Goal: Task Accomplishment & Management: Complete application form

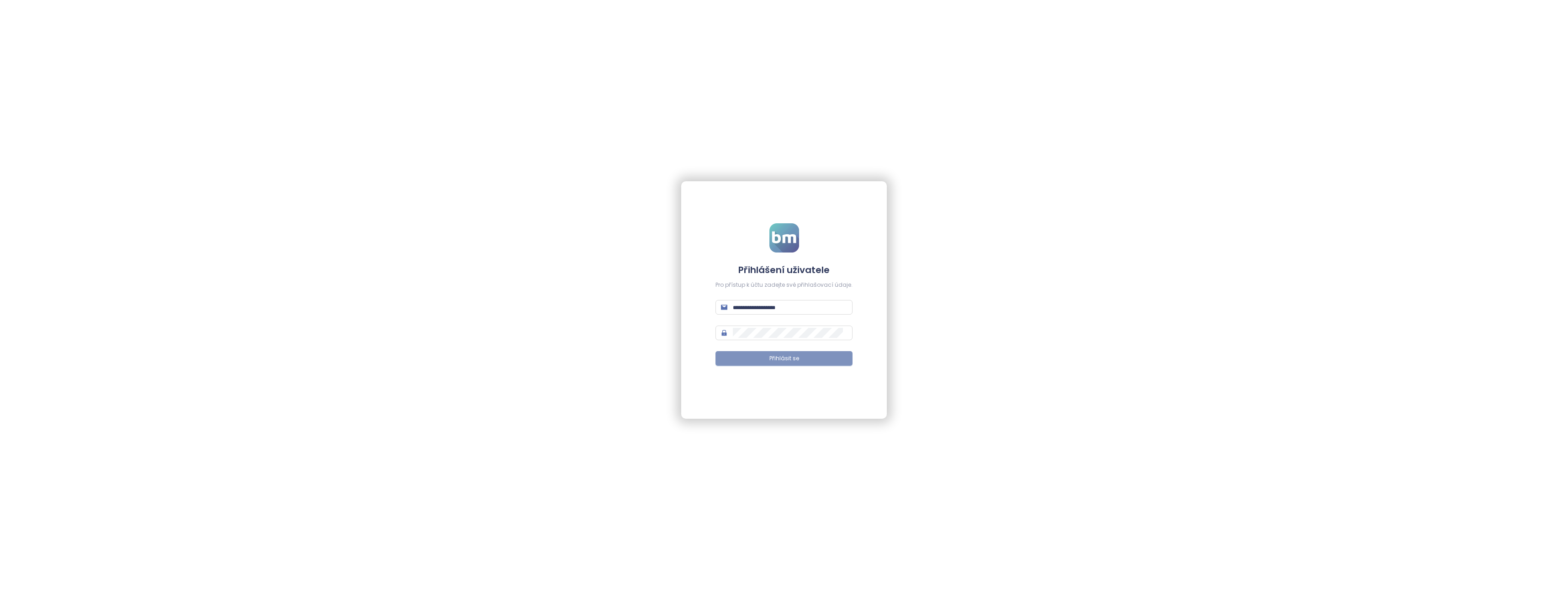
type input "**********"
click at [768, 357] on button "Přihlásit se" at bounding box center [784, 359] width 137 height 15
type input "**********"
click at [781, 362] on span "Přihlásit se" at bounding box center [784, 359] width 30 height 9
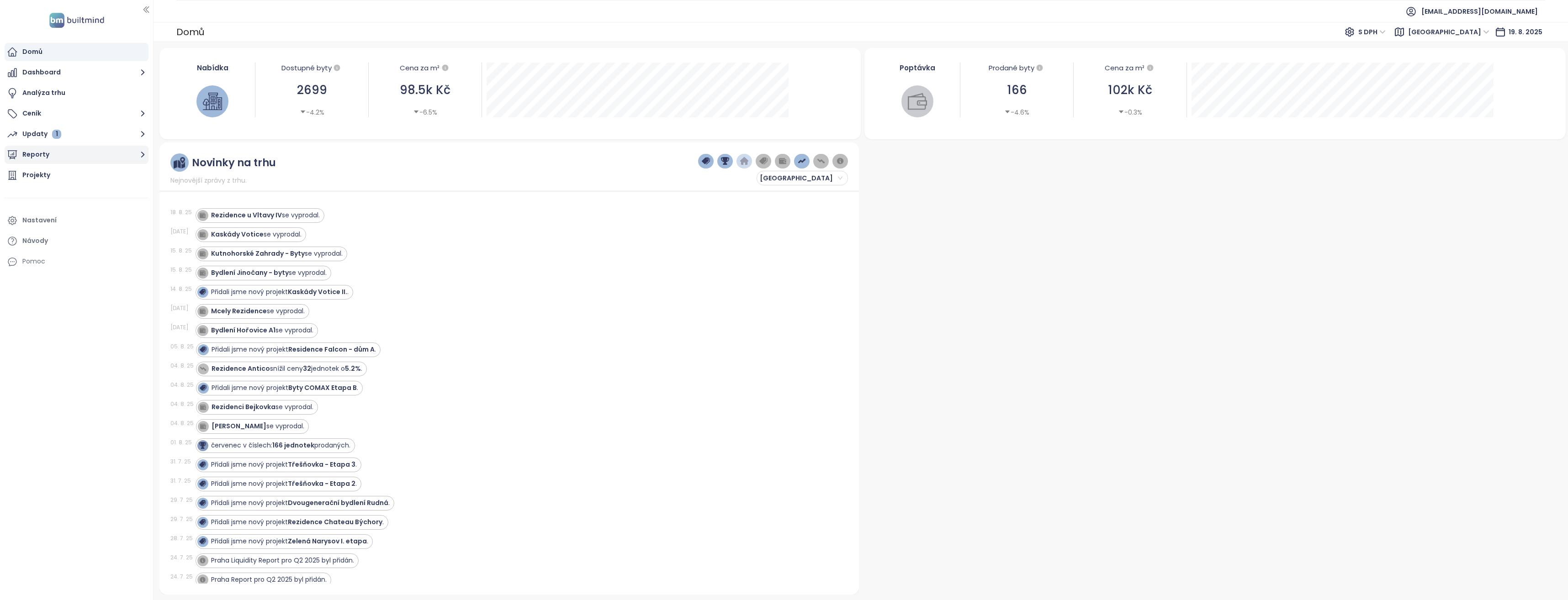
click at [143, 154] on icon "button" at bounding box center [143, 155] width 4 height 6
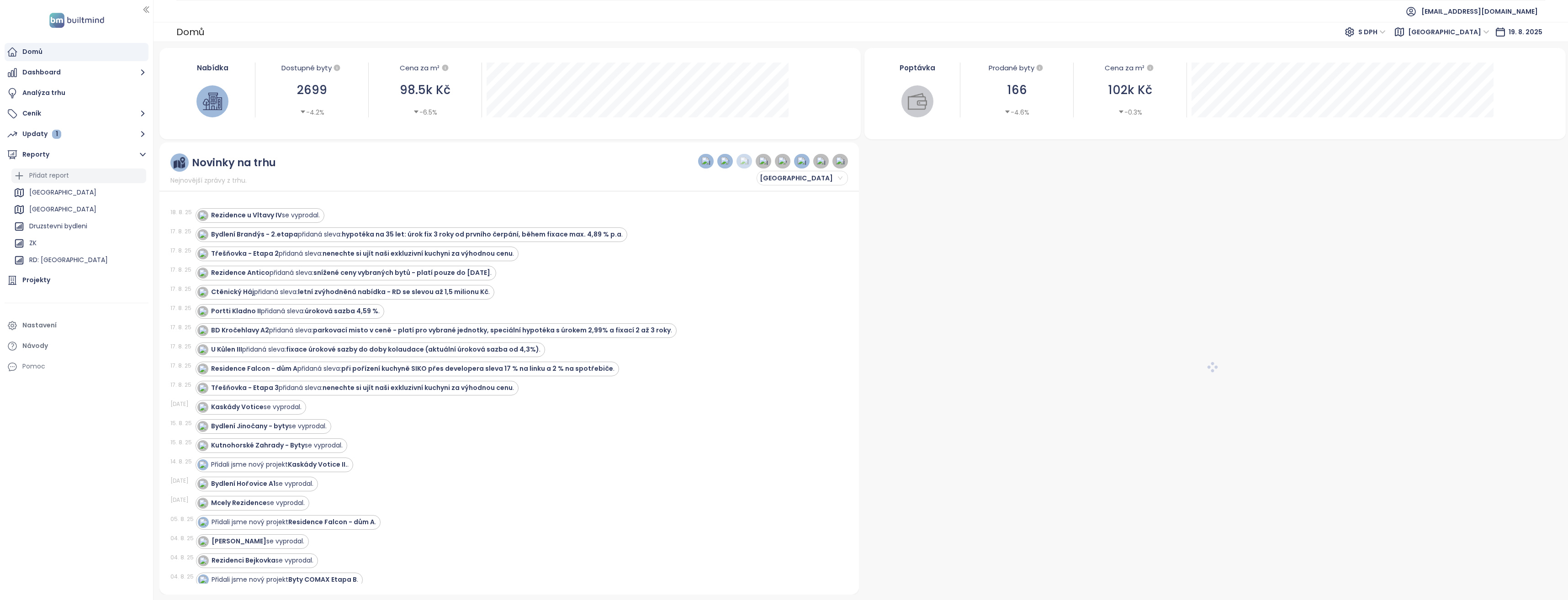
click at [51, 175] on div "Přidat report" at bounding box center [49, 176] width 40 height 12
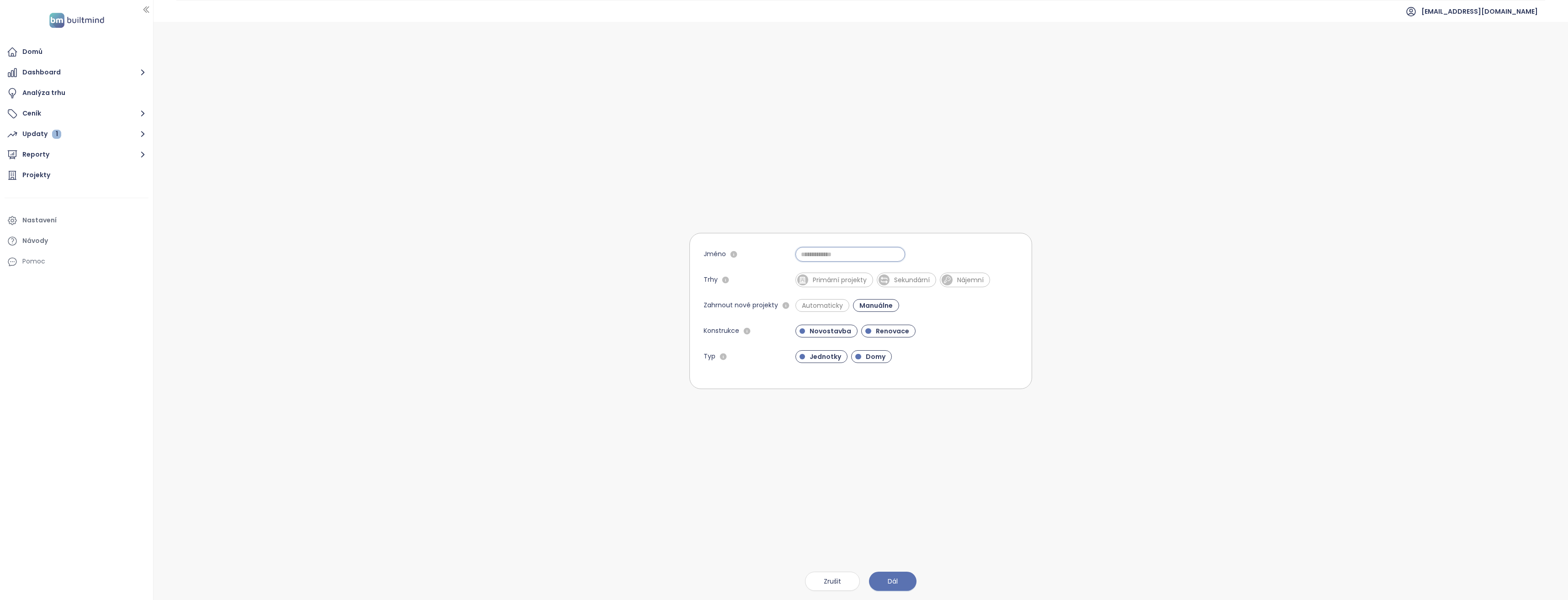
click at [816, 254] on input "Jméno" at bounding box center [851, 254] width 110 height 15
type input "**********"
click at [828, 282] on span "Primární projekty" at bounding box center [840, 280] width 63 height 9
click at [902, 330] on span "Renovace" at bounding box center [893, 330] width 43 height 9
click at [870, 359] on span "Domy" at bounding box center [876, 356] width 29 height 9
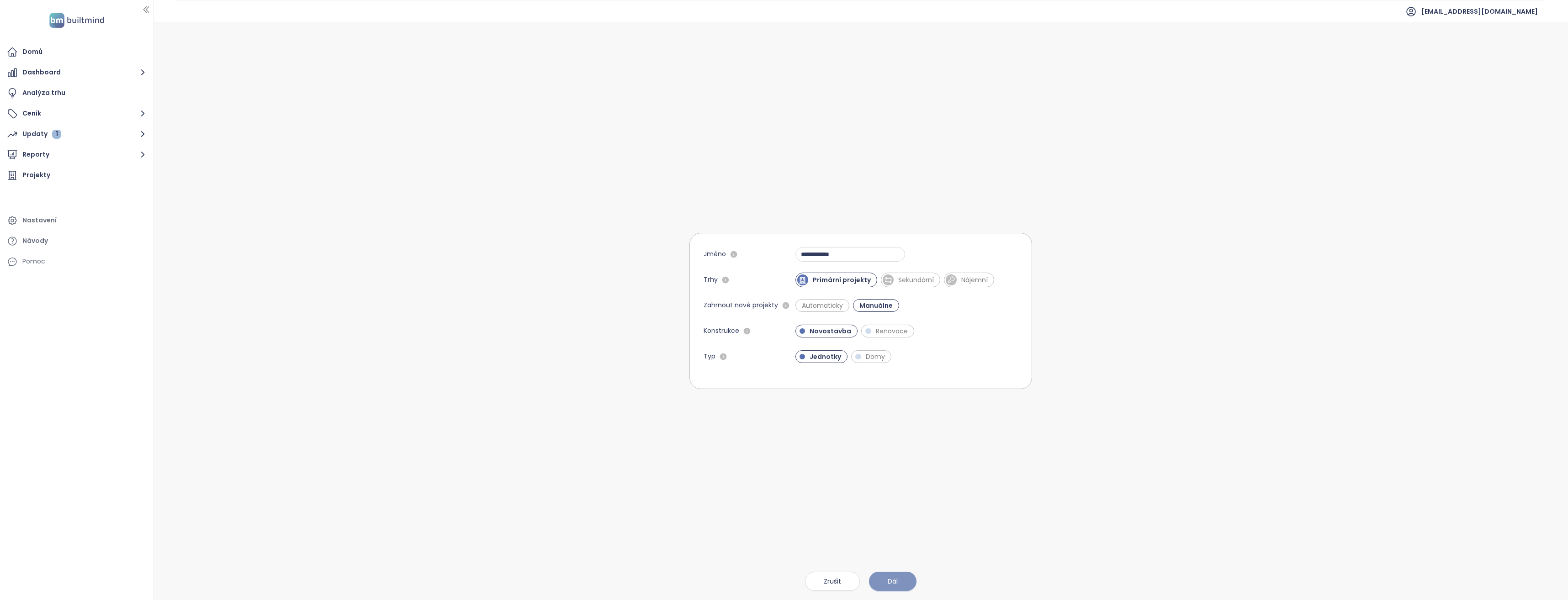
click at [892, 581] on span "Dál" at bounding box center [893, 581] width 10 height 10
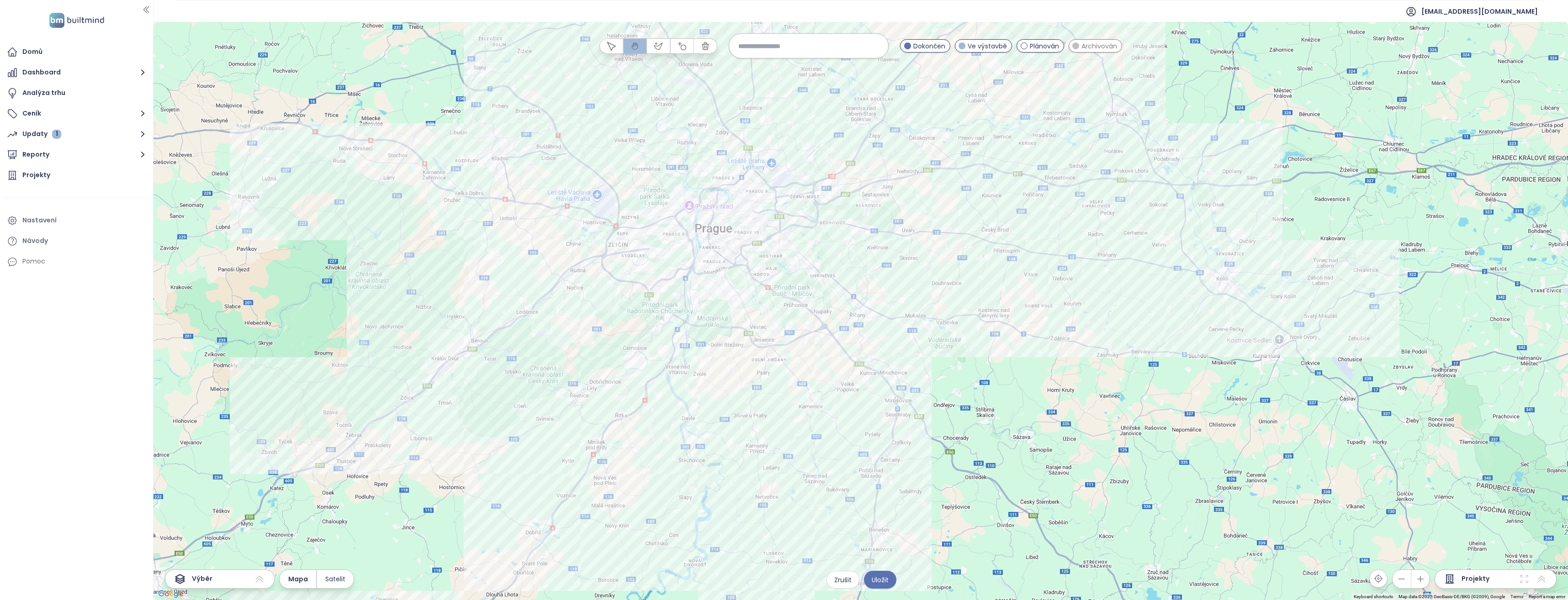
click at [749, 302] on div at bounding box center [861, 311] width 1414 height 578
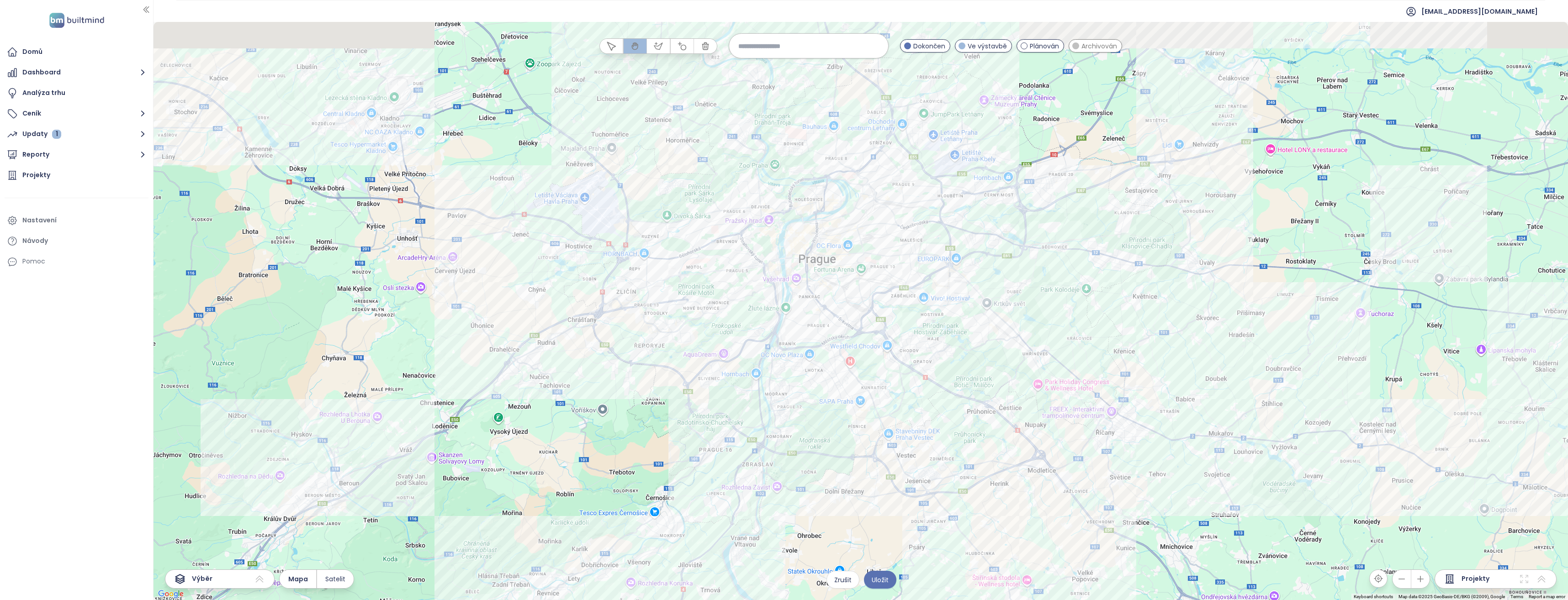
drag, startPoint x: 760, startPoint y: 290, endPoint x: 901, endPoint y: 395, distance: 175.8
click at [900, 395] on div at bounding box center [861, 311] width 1414 height 578
click at [1063, 259] on div at bounding box center [861, 311] width 1414 height 578
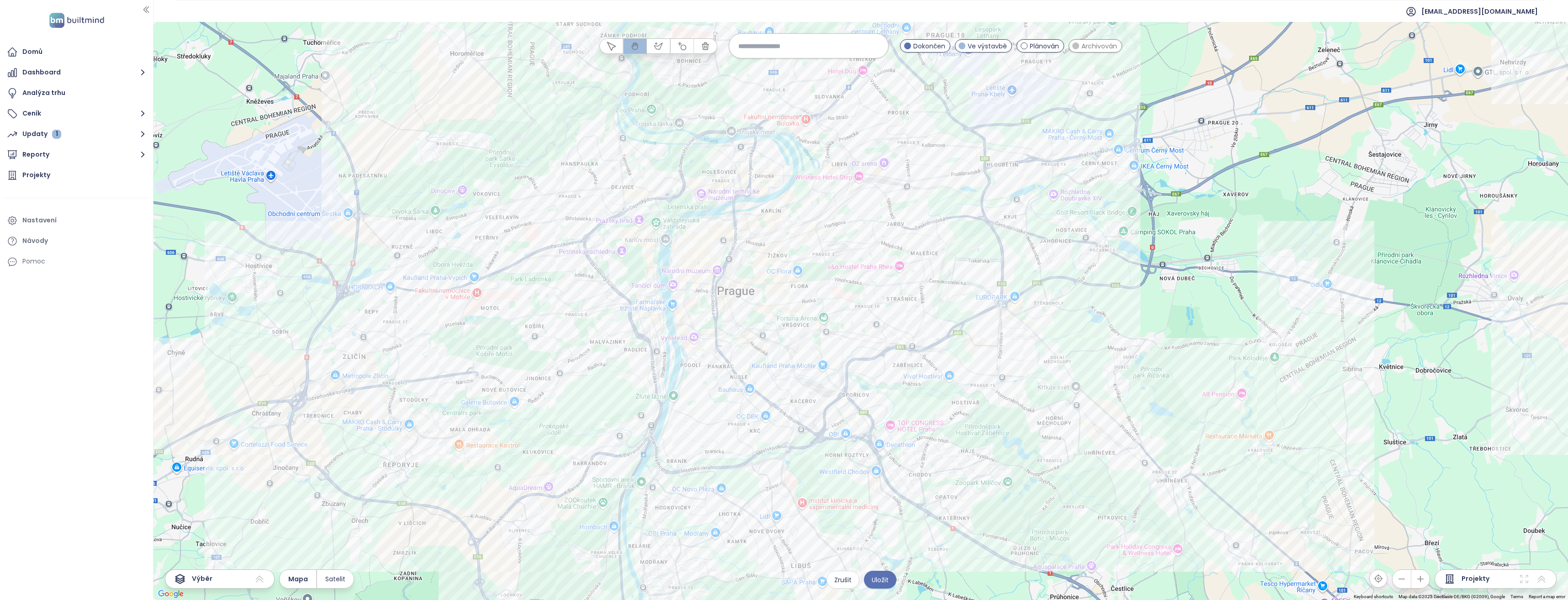
drag, startPoint x: 764, startPoint y: 264, endPoint x: 932, endPoint y: 293, distance: 170.5
click at [932, 293] on div at bounding box center [861, 311] width 1414 height 578
click at [827, 304] on div at bounding box center [861, 311] width 1414 height 578
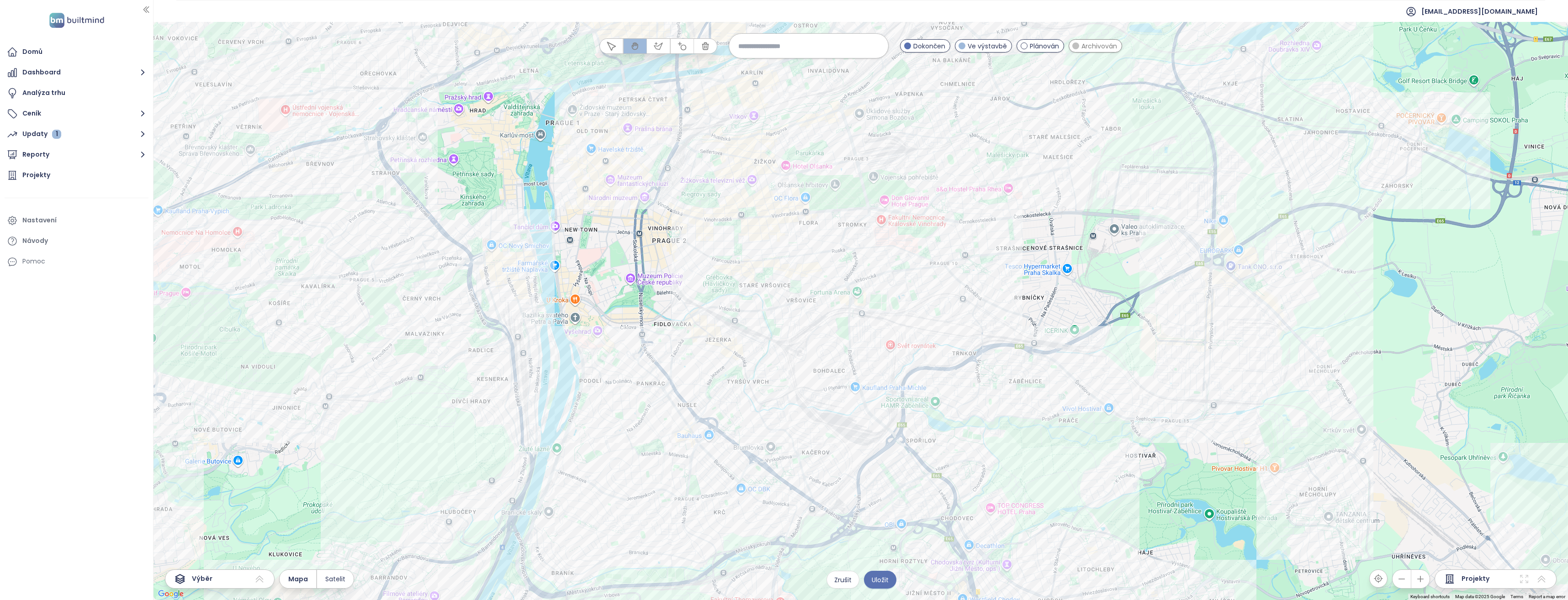
drag, startPoint x: 858, startPoint y: 320, endPoint x: 893, endPoint y: 277, distance: 55.4
click at [893, 277] on div at bounding box center [861, 311] width 1414 height 578
click at [764, 297] on div at bounding box center [861, 311] width 1414 height 578
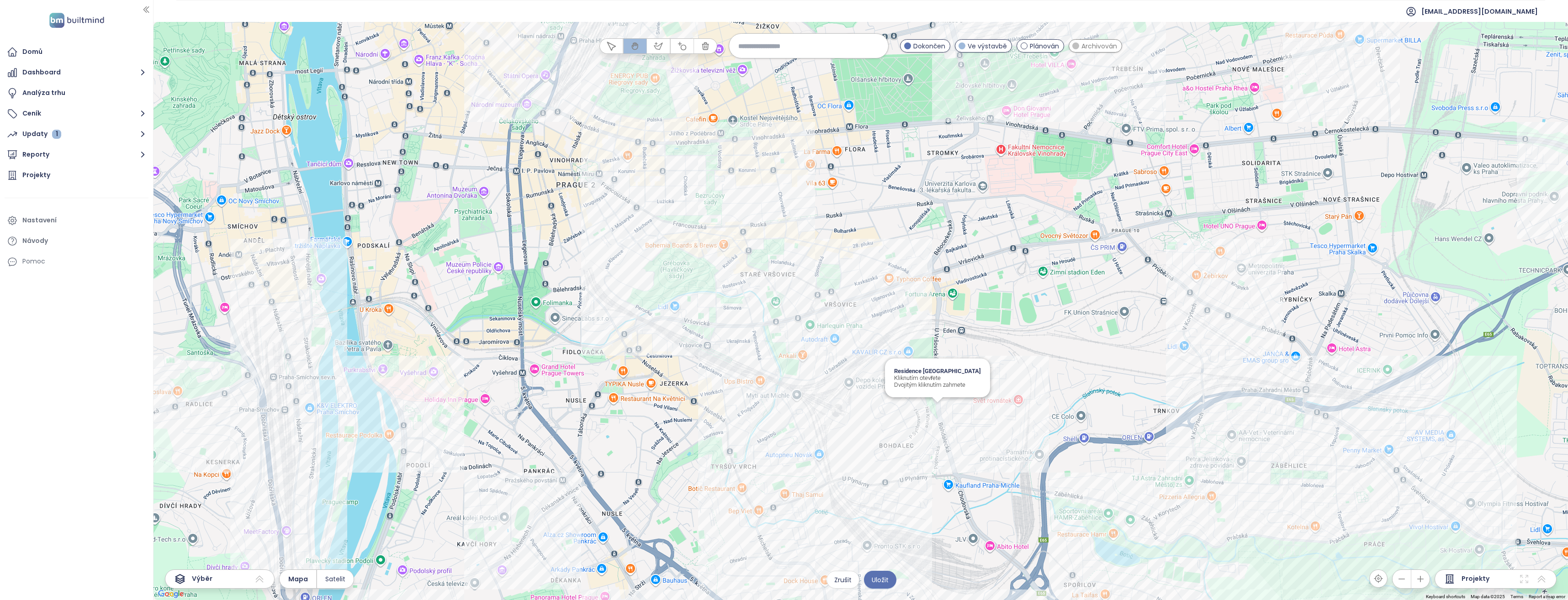
click at [935, 407] on div "Residence Bohemia Kliknutím otevřete Dvojitým kliknutím zahrnete" at bounding box center [861, 311] width 1414 height 578
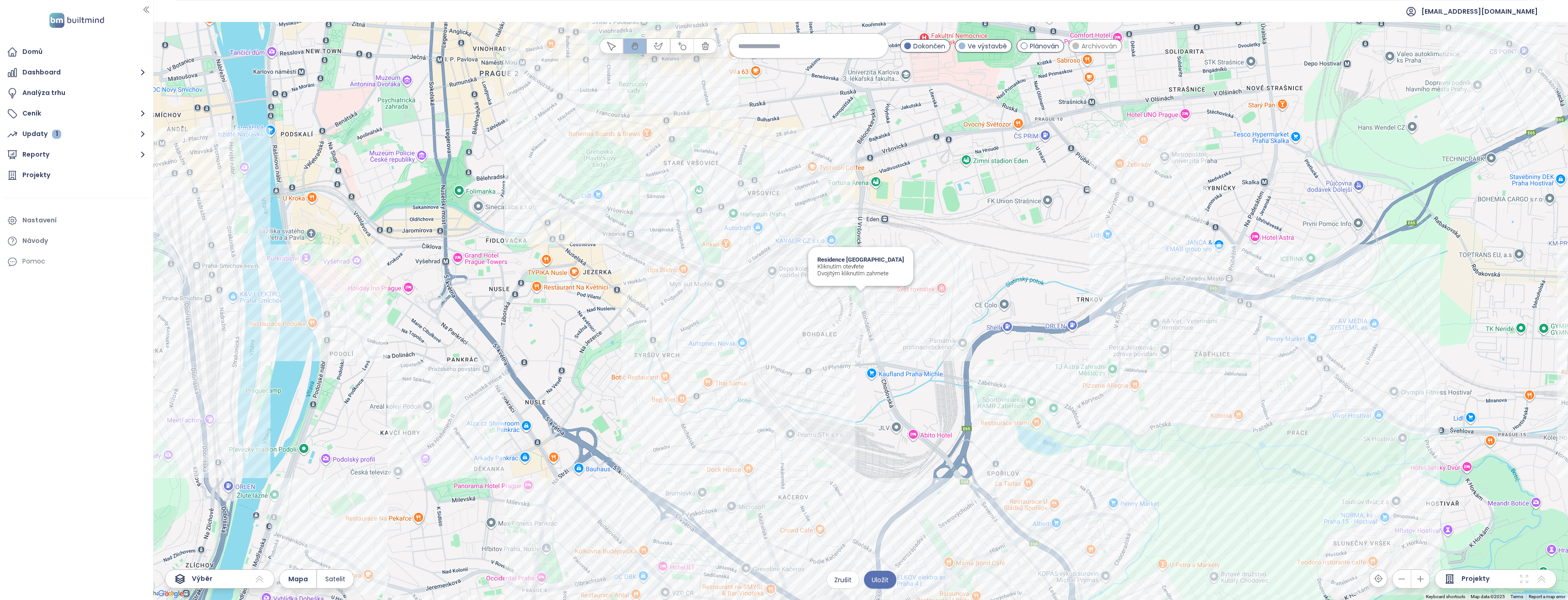
click at [859, 298] on div "Residence Bohemia Kliknutím otevřete Dvojitým kliknutím zahrnete" at bounding box center [861, 311] width 1414 height 578
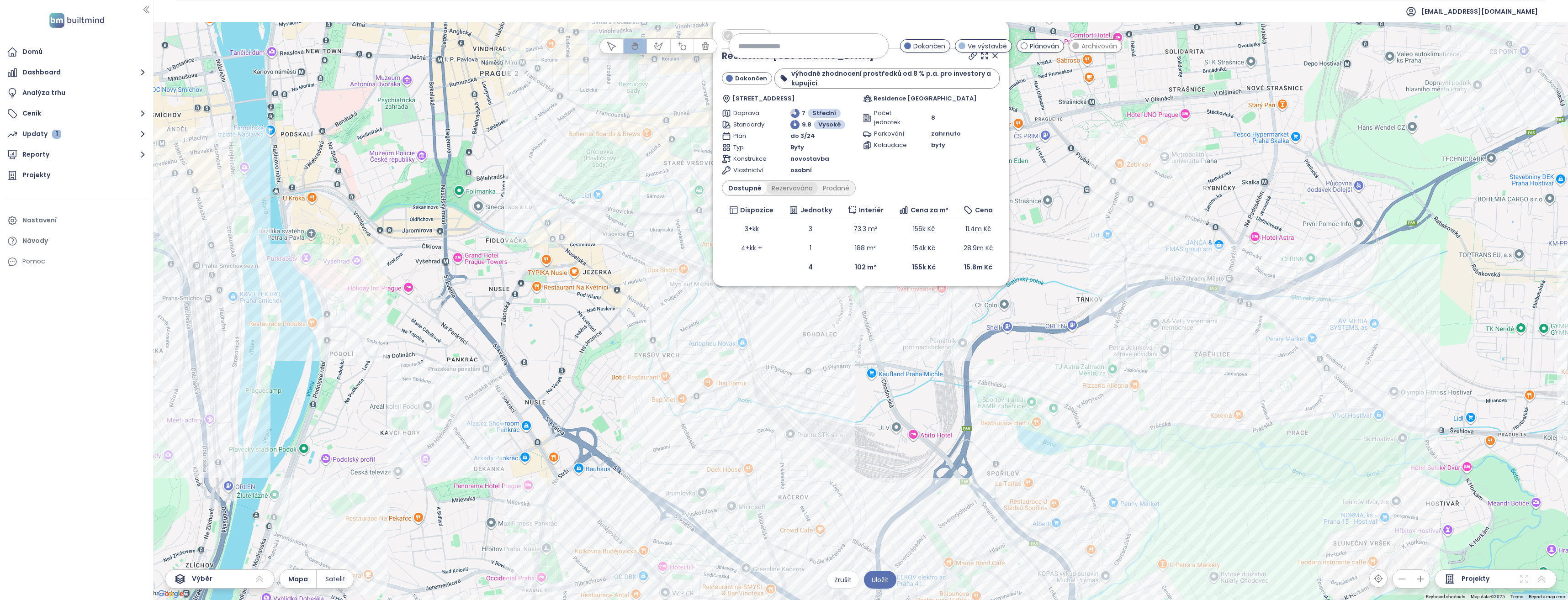
click at [788, 188] on div "Rezervováno" at bounding box center [793, 188] width 51 height 13
click at [836, 183] on div "Prodané" at bounding box center [836, 188] width 37 height 13
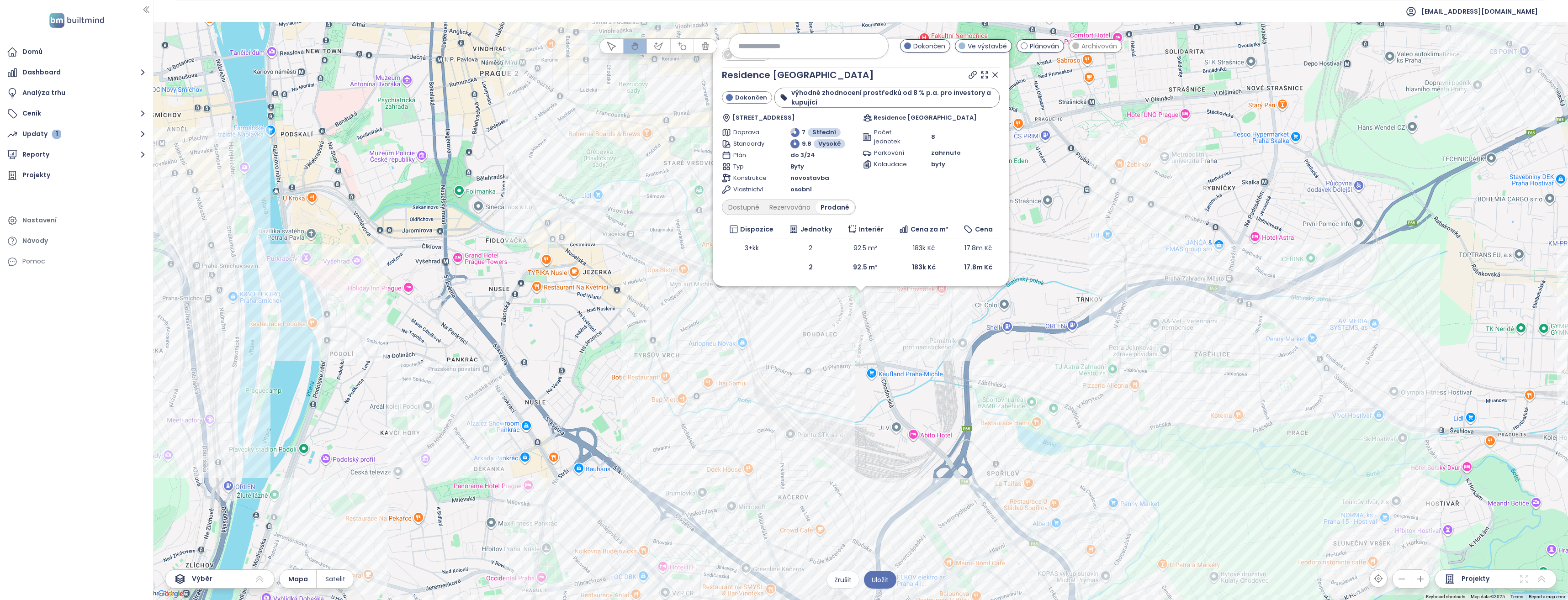
click at [1108, 228] on div "Zahrnout Residence Bohemia Dokončen výhodné zhodnocení prostředků od 8 % p.a. p…" at bounding box center [861, 311] width 1414 height 578
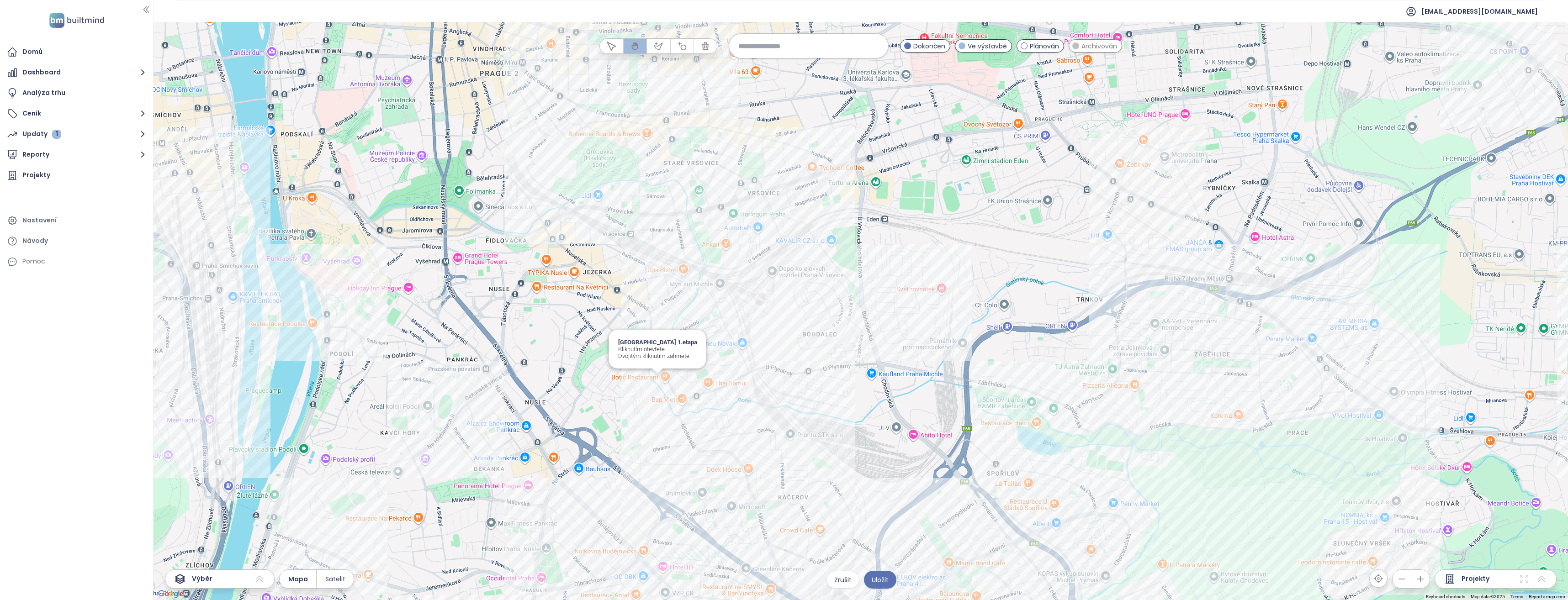
click at [658, 382] on div "Michelské údolí 1.etapa Kliknutím otevřete Dvojitým kliknutím zahrnete" at bounding box center [861, 311] width 1414 height 578
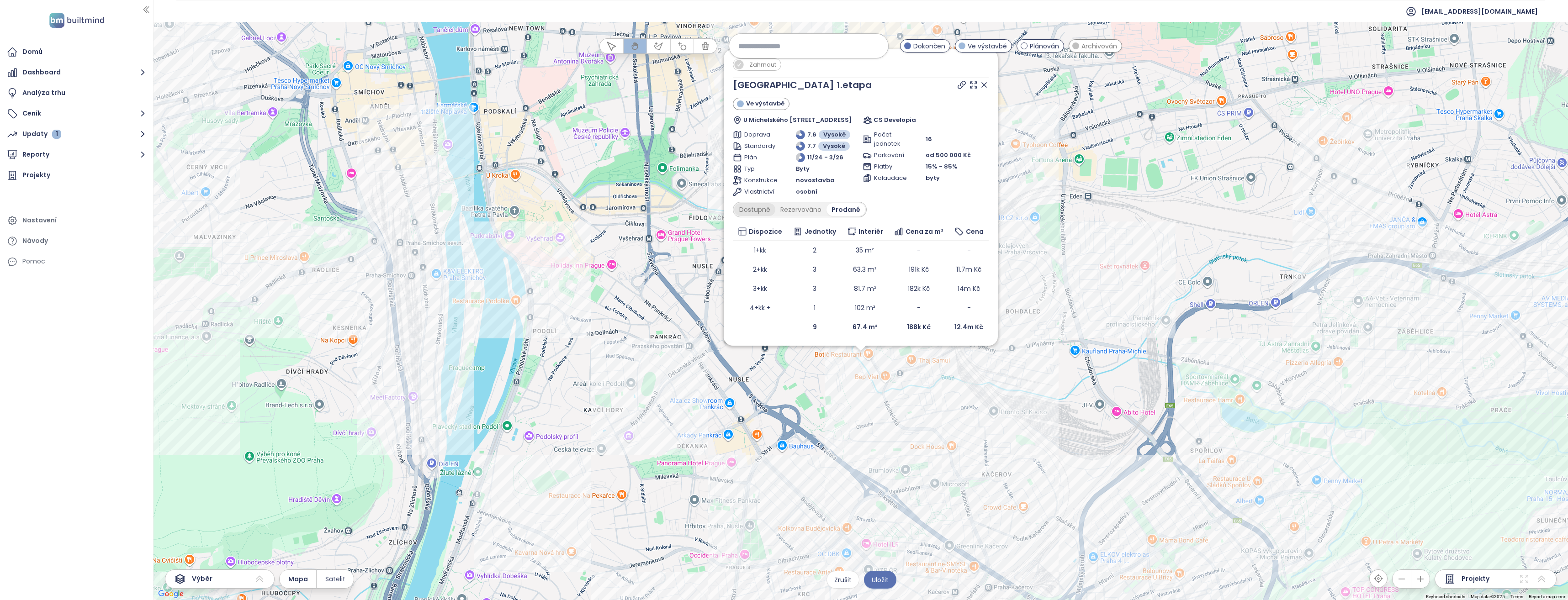
click at [750, 209] on div "Dostupné" at bounding box center [754, 209] width 41 height 13
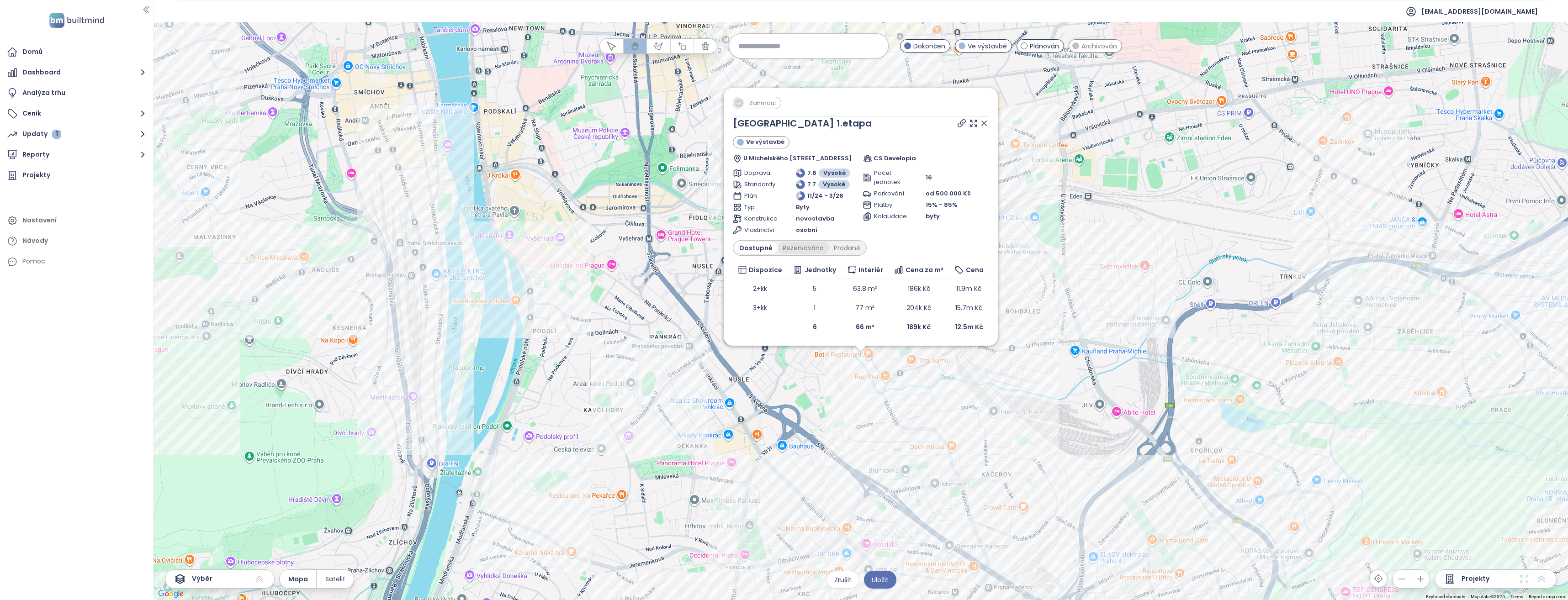
click at [803, 246] on div "Rezervováno" at bounding box center [804, 248] width 51 height 13
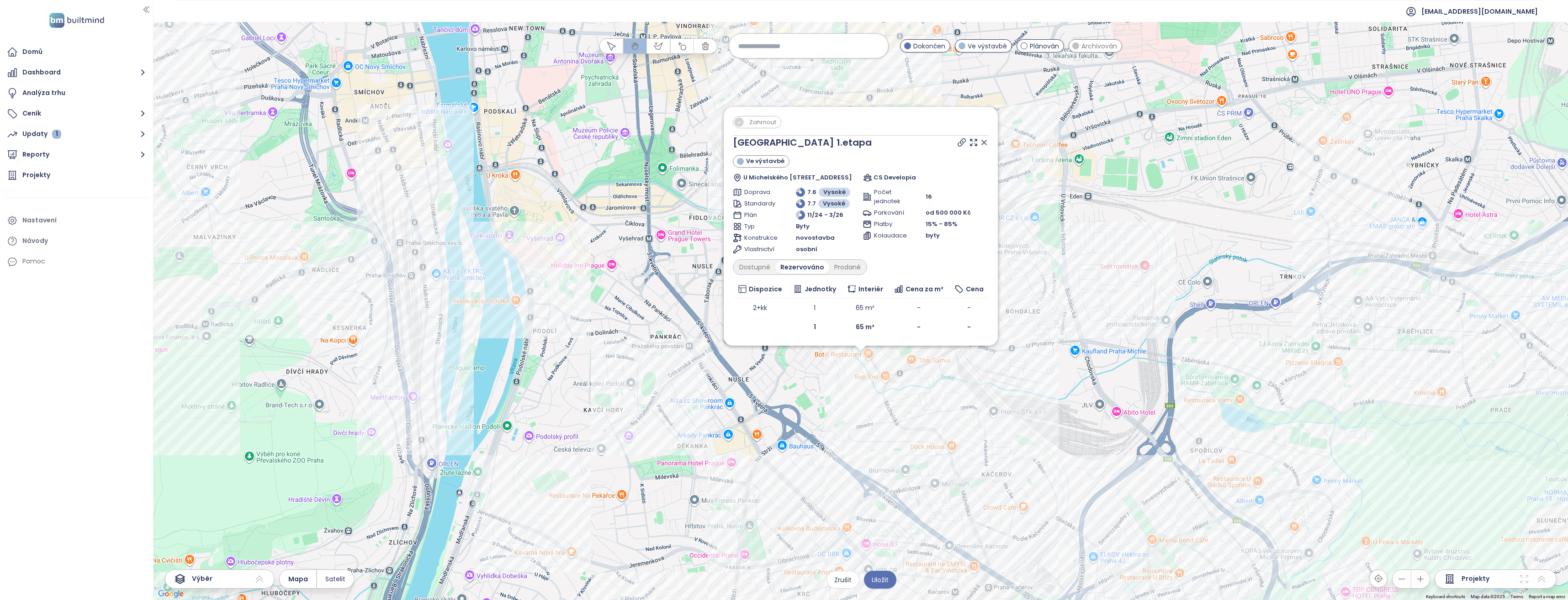
click at [940, 374] on div "Zahrnout [GEOGRAPHIC_DATA] 1.etapa Ve výstavbě U Michelského [STREET_ADDRESS] C…" at bounding box center [861, 311] width 1414 height 578
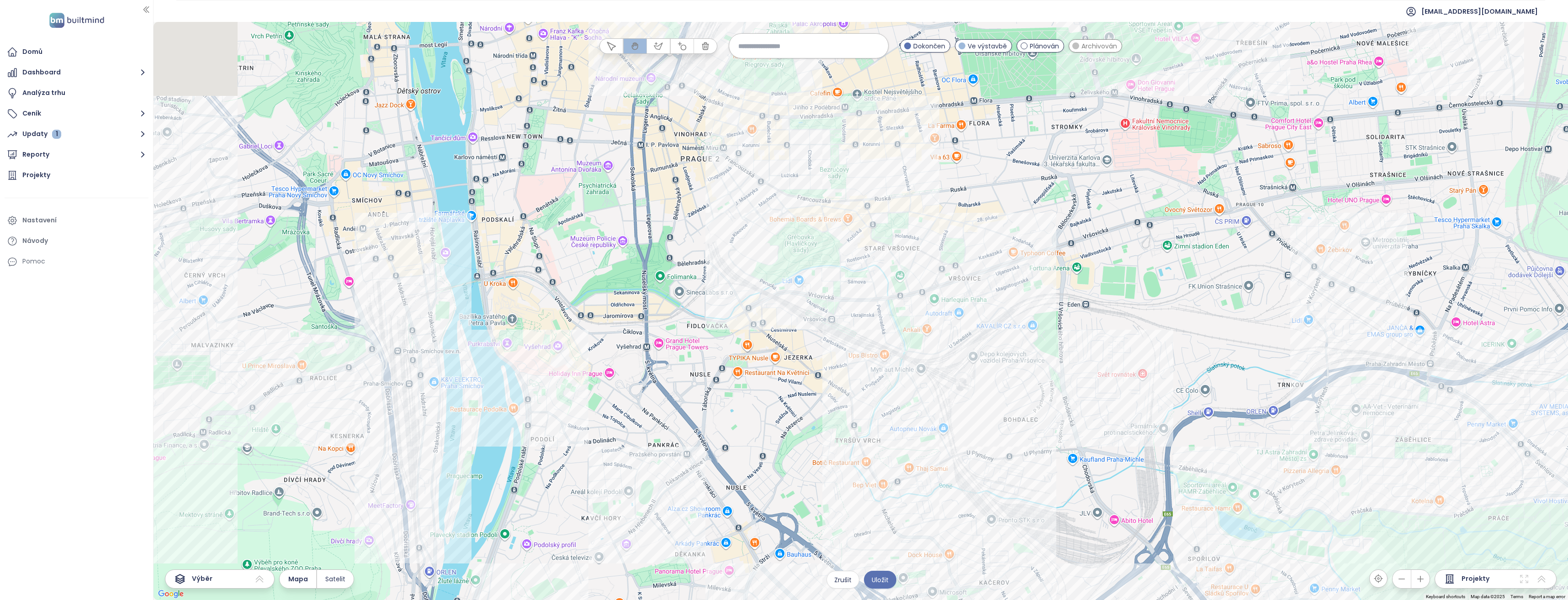
drag, startPoint x: 782, startPoint y: 291, endPoint x: 775, endPoint y: 418, distance: 127.2
click at [775, 418] on div at bounding box center [861, 311] width 1414 height 578
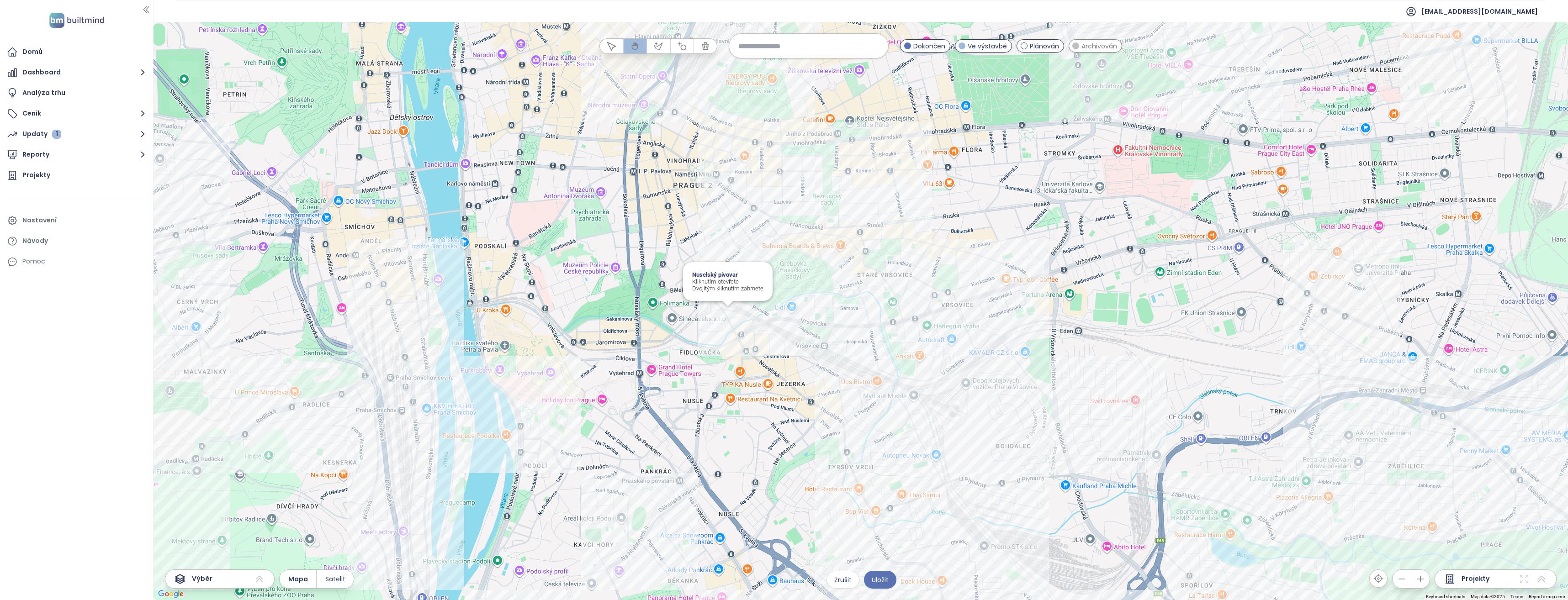
click at [727, 313] on div "Nuselský pivovar Kliknutím otevřete Dvojitým kliknutím zahrnete" at bounding box center [861, 311] width 1414 height 578
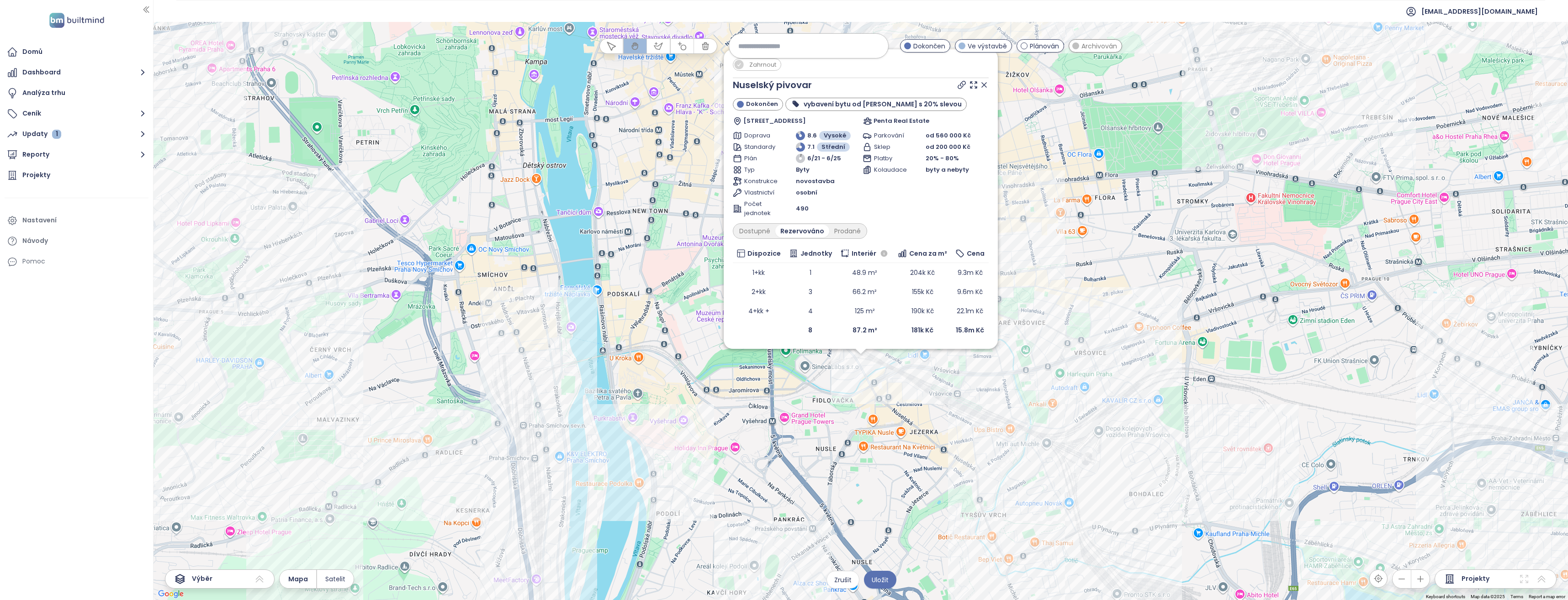
click at [750, 391] on div "Zahrnout Nuselský pivovar Dokončen vybavení bytu od [PERSON_NAME] s 20% slevou …" at bounding box center [861, 311] width 1414 height 578
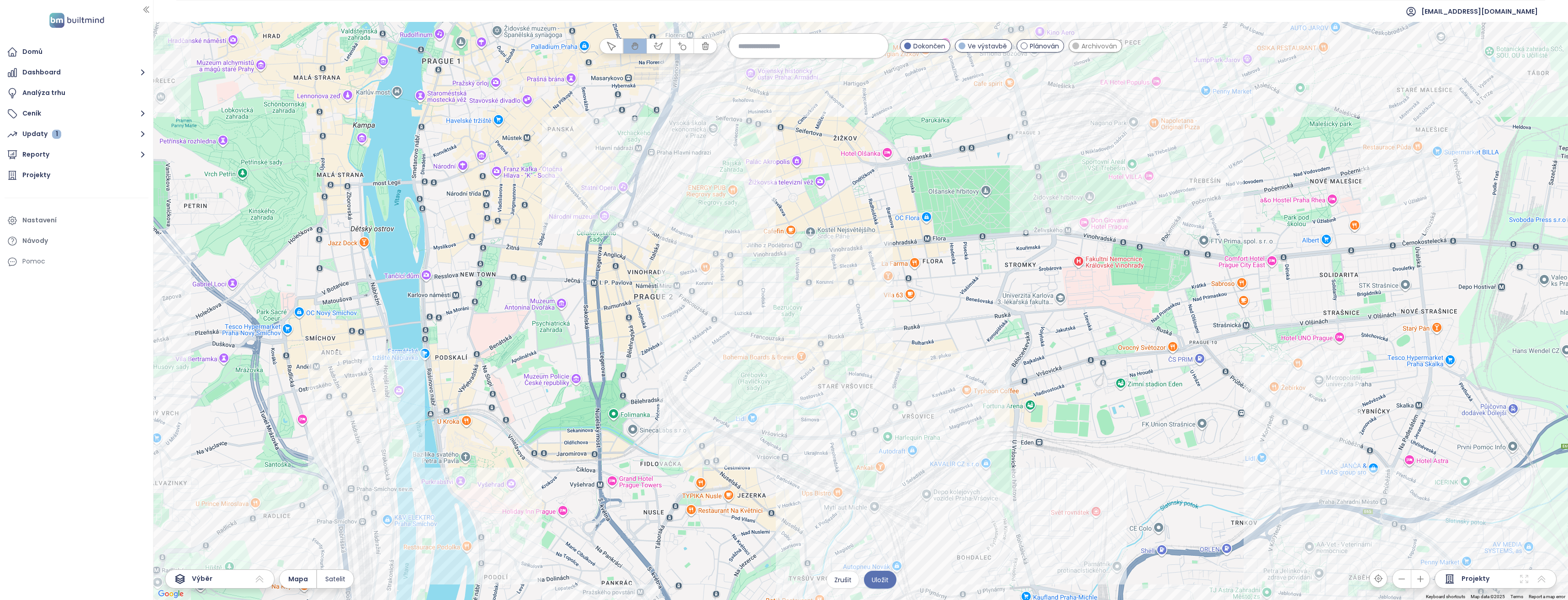
drag, startPoint x: 914, startPoint y: 329, endPoint x: 739, endPoint y: 393, distance: 186.3
click at [739, 393] on div at bounding box center [861, 311] width 1414 height 578
click at [764, 215] on div "Rezidence PO7SKÁ Kliknutím otevřete Dvojitým kliknutím zahrnete" at bounding box center [861, 311] width 1414 height 578
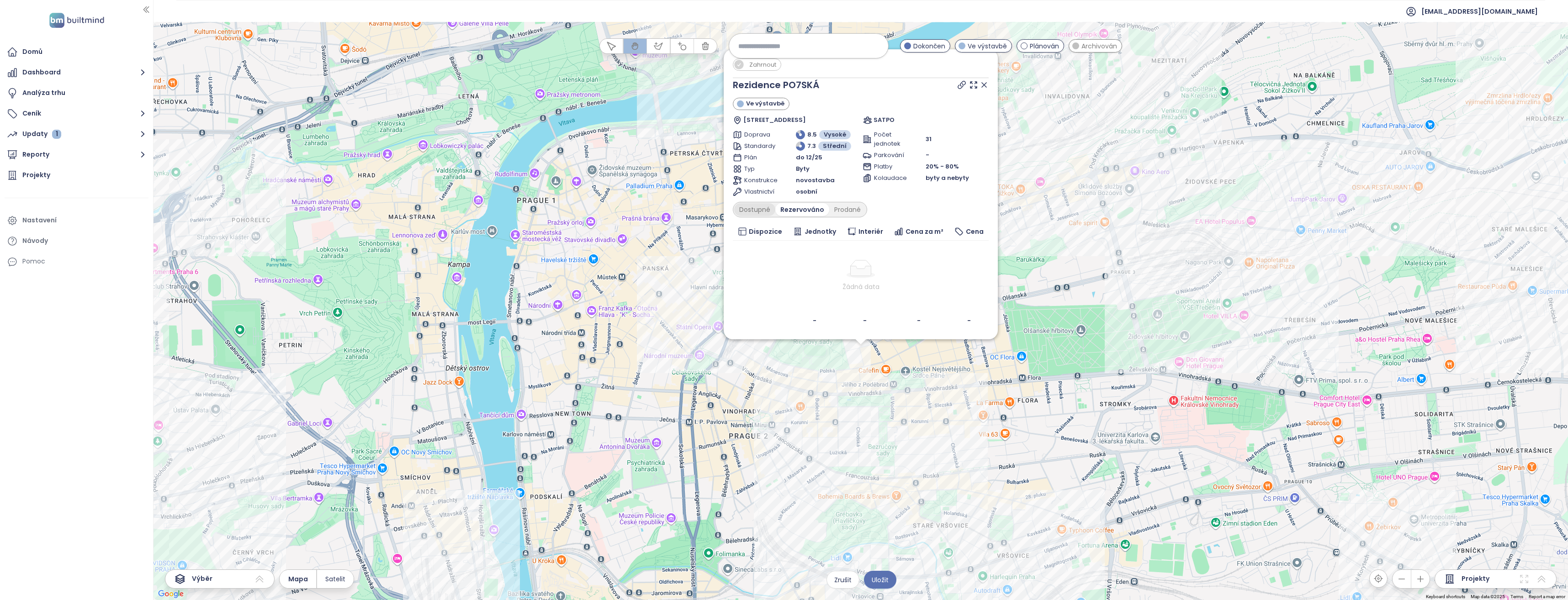
click at [756, 207] on div "Dostupné" at bounding box center [754, 209] width 41 height 13
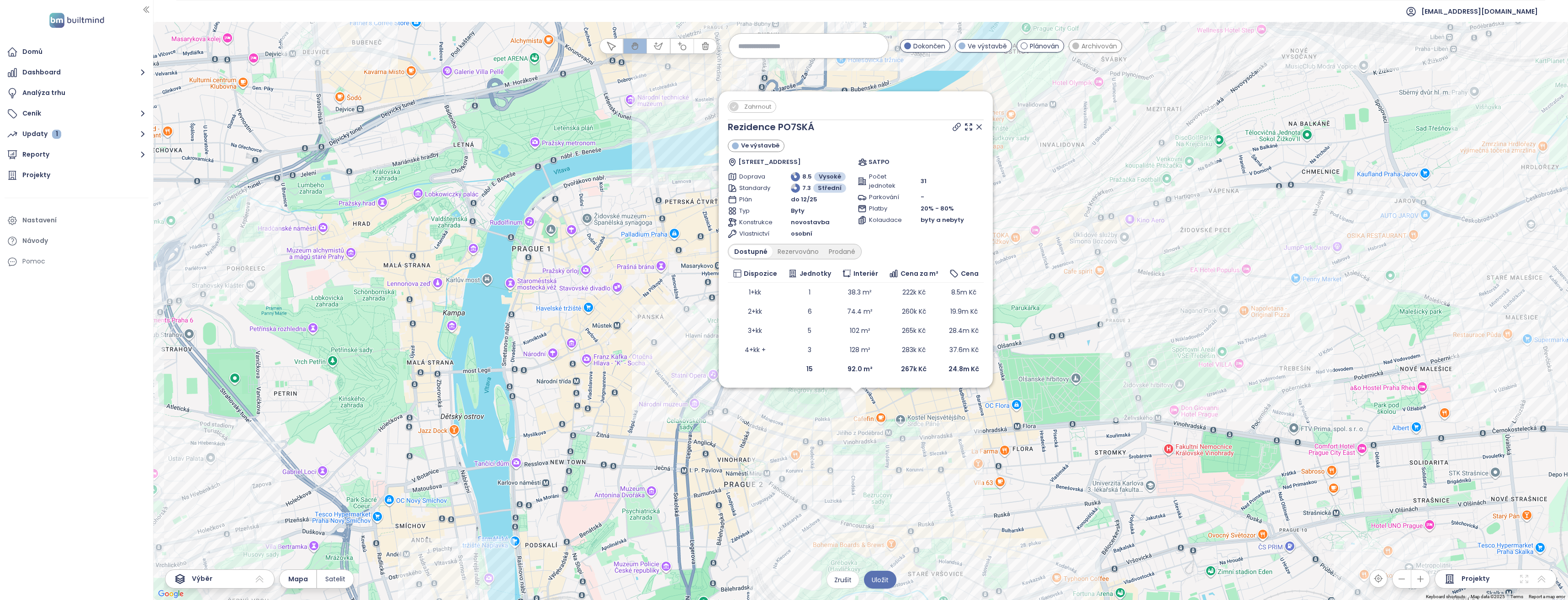
drag, startPoint x: 930, startPoint y: 424, endPoint x: 925, endPoint y: 476, distance: 52.2
click at [925, 476] on div "Zahrnout Rezidence PO7SKÁ Ve výstavbě [STREET_ADDRESS] SATPO Doprava 8.5 Vysoké…" at bounding box center [861, 311] width 1414 height 578
click at [956, 127] on icon at bounding box center [957, 129] width 9 height 9
click at [930, 404] on div "Zahrnout Rezidence PO7SKÁ Ve výstavbě [STREET_ADDRESS] SATPO Doprava 8.5 Vysoké…" at bounding box center [861, 311] width 1414 height 578
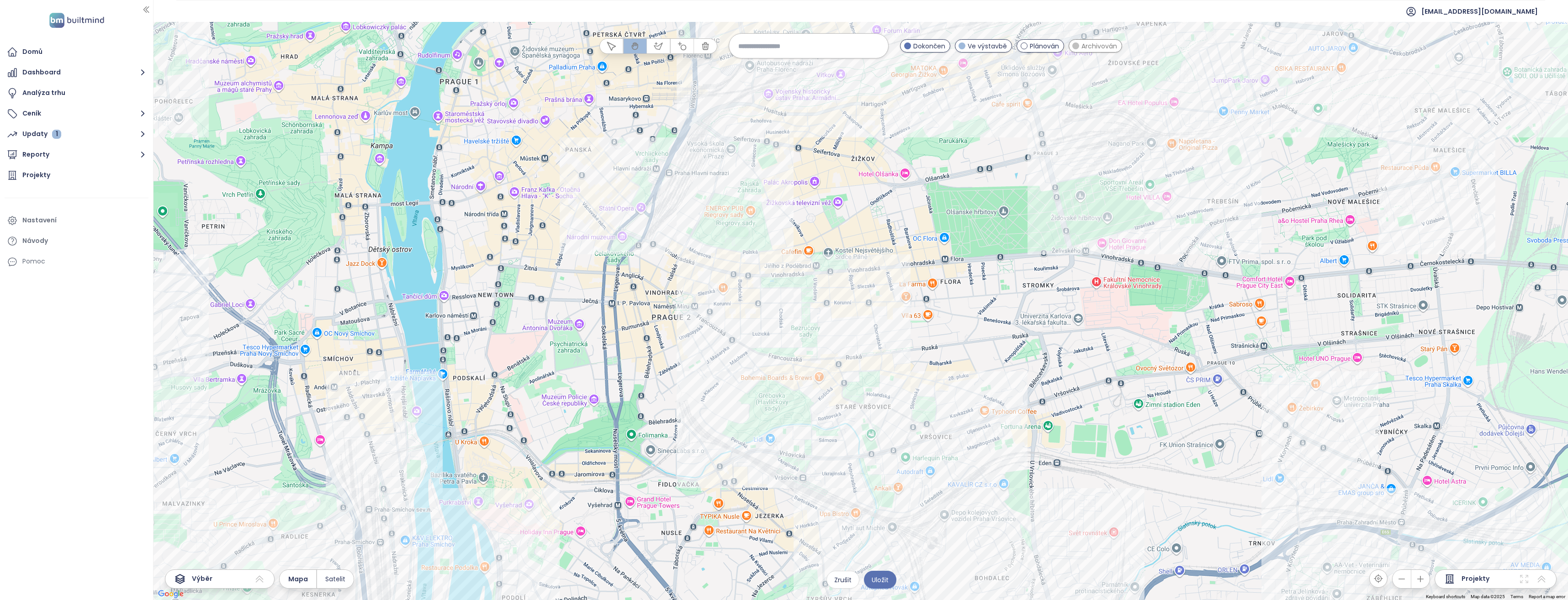
drag, startPoint x: 954, startPoint y: 460, endPoint x: 884, endPoint y: 304, distance: 171.0
click at [884, 304] on div at bounding box center [861, 311] width 1414 height 578
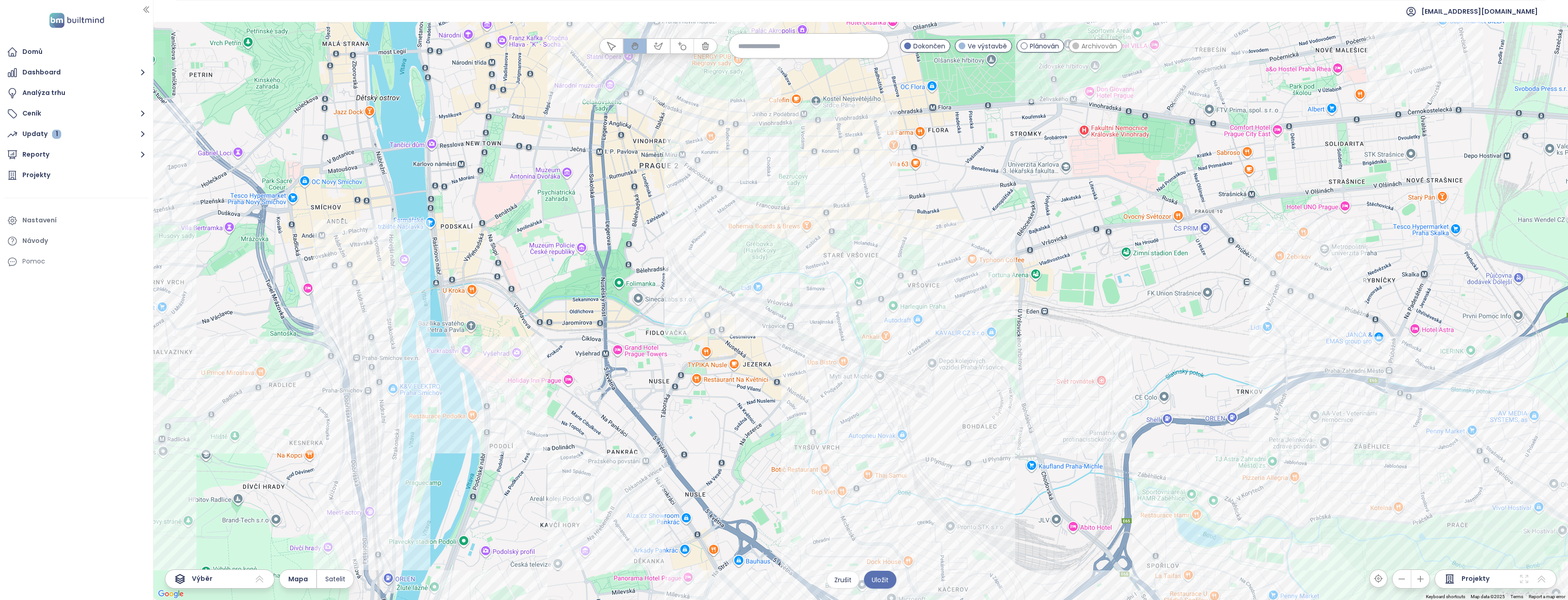
drag, startPoint x: 1034, startPoint y: 441, endPoint x: 1021, endPoint y: 287, distance: 154.5
click at [1021, 287] on div at bounding box center [861, 311] width 1414 height 578
click at [814, 415] on div at bounding box center [861, 311] width 1414 height 578
click at [1020, 391] on div "Residence Bohemia Kliknutím otevřete Dvojitým kliknutím zahrnete" at bounding box center [861, 311] width 1414 height 578
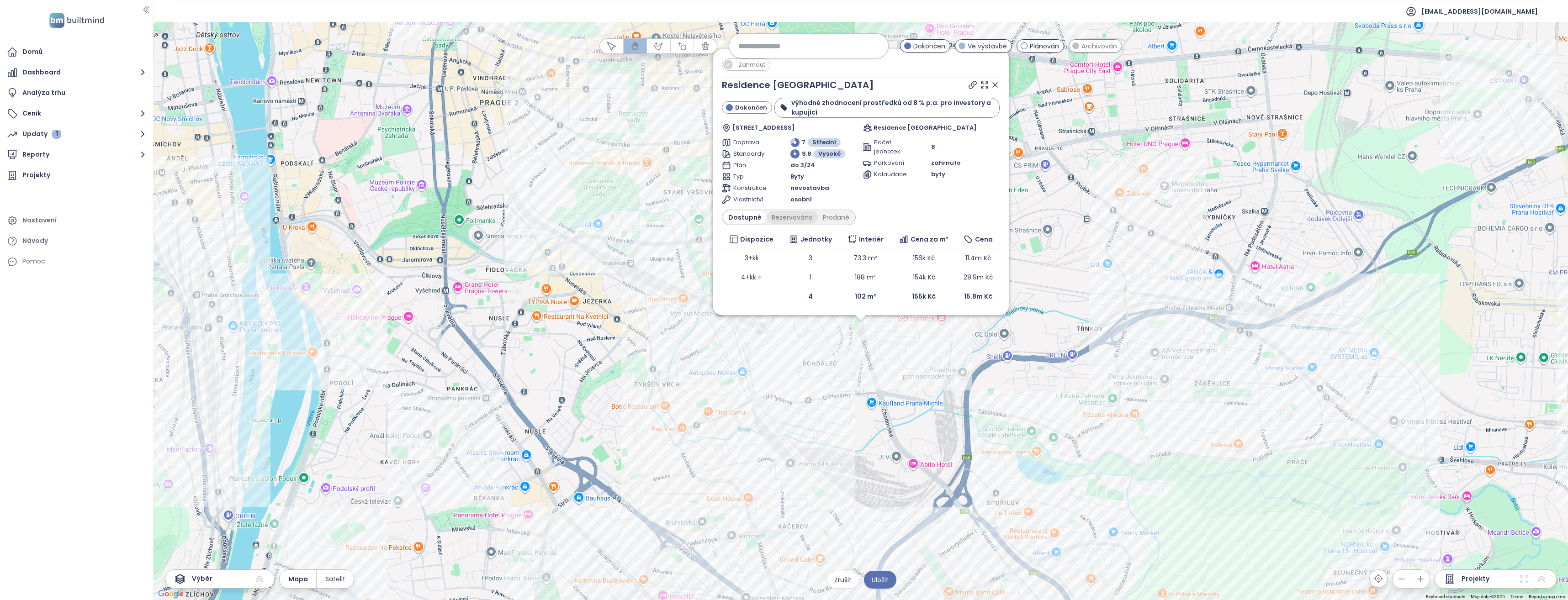
click at [785, 218] on div "Rezervováno" at bounding box center [793, 217] width 51 height 13
click at [811, 396] on div "Zahrnout Residence Bohemia Dokončen výhodné zhodnocení prostředků od 8 % p.a. p…" at bounding box center [861, 311] width 1414 height 578
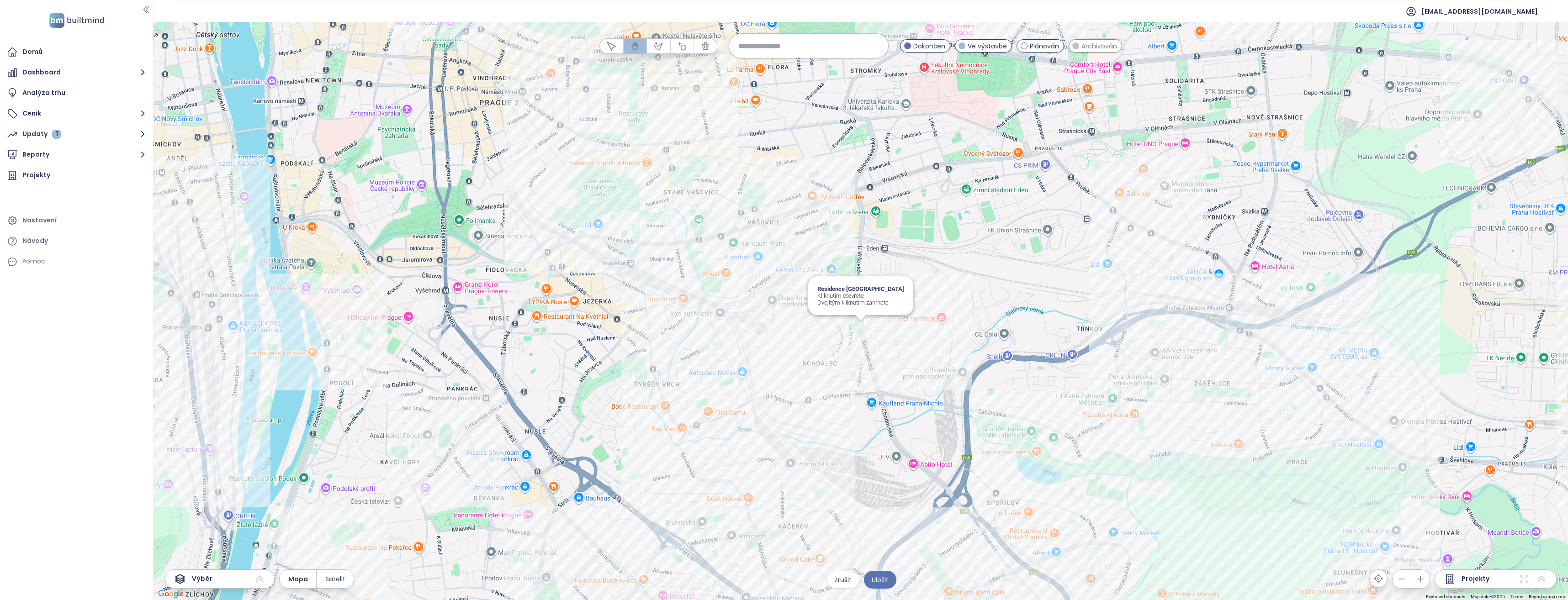
click at [860, 326] on div "Residence Bohemia Kliknutím otevřete Dvojitým kliknutím zahrnete" at bounding box center [861, 311] width 1414 height 578
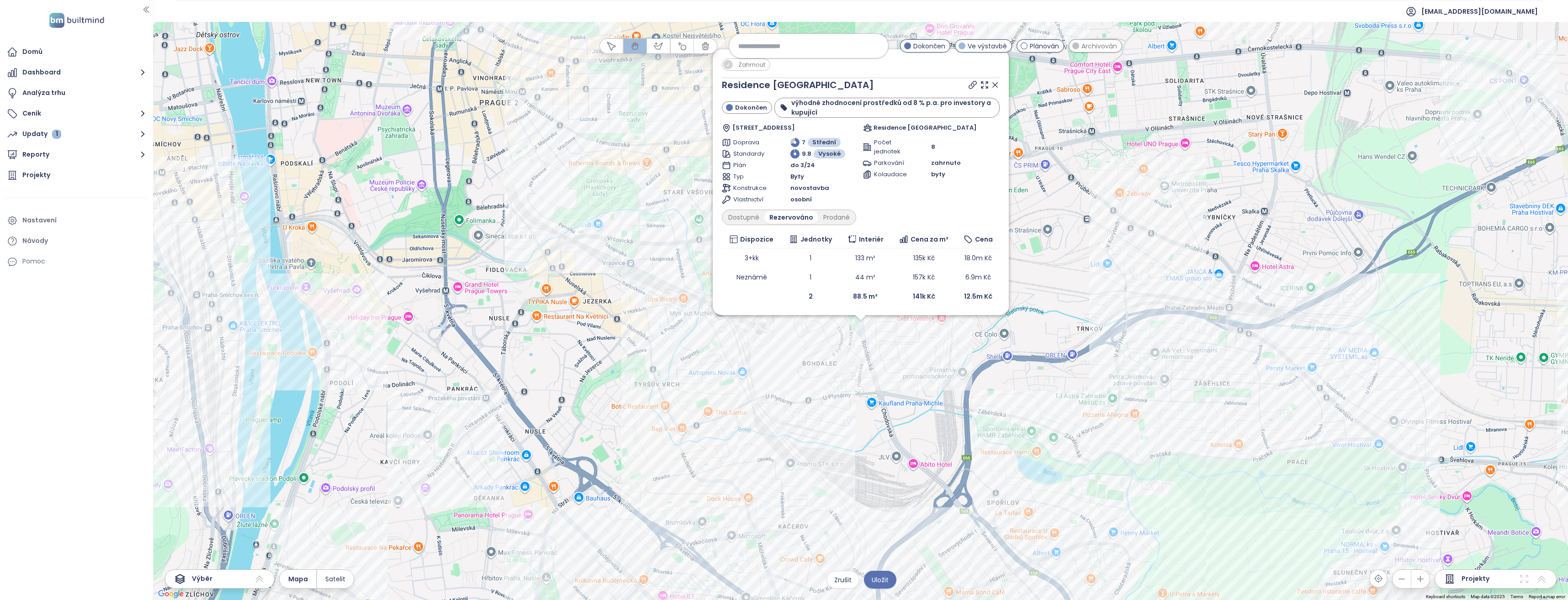
click at [823, 370] on div "Zahrnout Residence Bohemia Dokončen výhodné zhodnocení prostředků od 8 % p.a. p…" at bounding box center [861, 311] width 1414 height 578
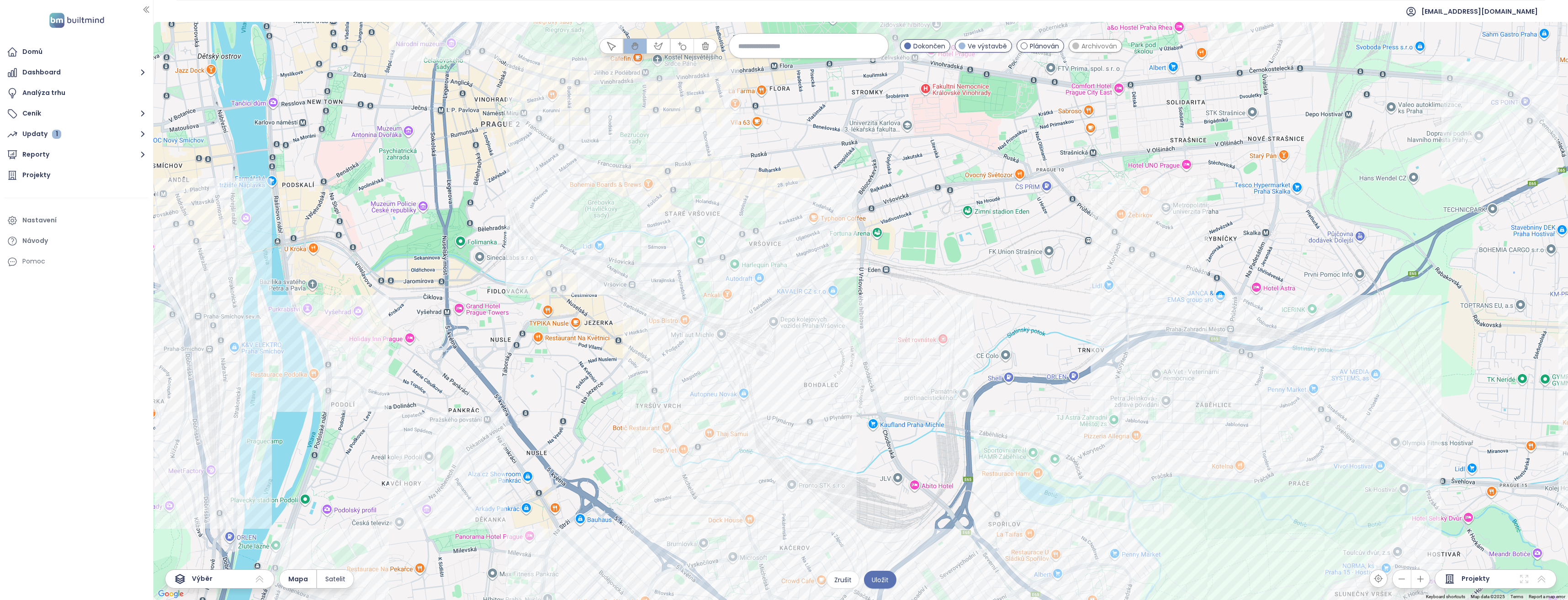
drag, startPoint x: 821, startPoint y: 365, endPoint x: 823, endPoint y: 386, distance: 21.1
click at [823, 386] on div at bounding box center [861, 311] width 1414 height 578
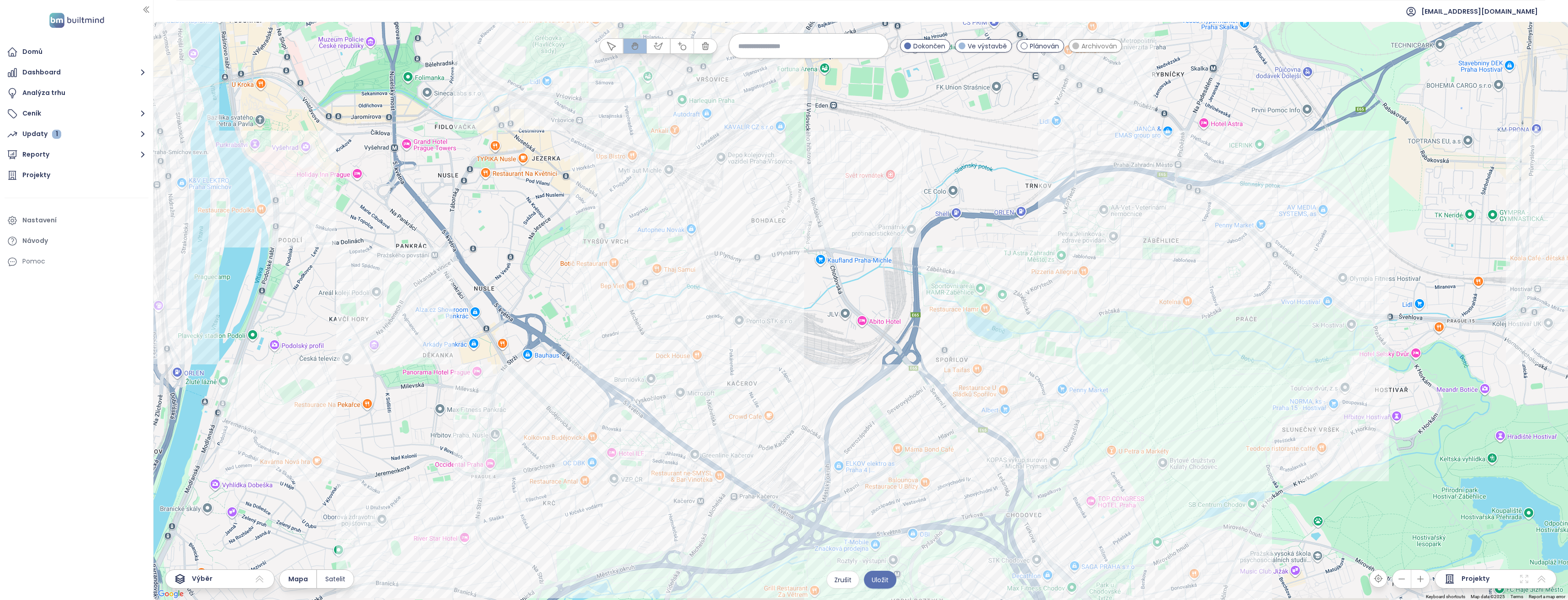
drag, startPoint x: 749, startPoint y: 445, endPoint x: 697, endPoint y: 296, distance: 157.8
click at [697, 296] on div at bounding box center [861, 311] width 1414 height 578
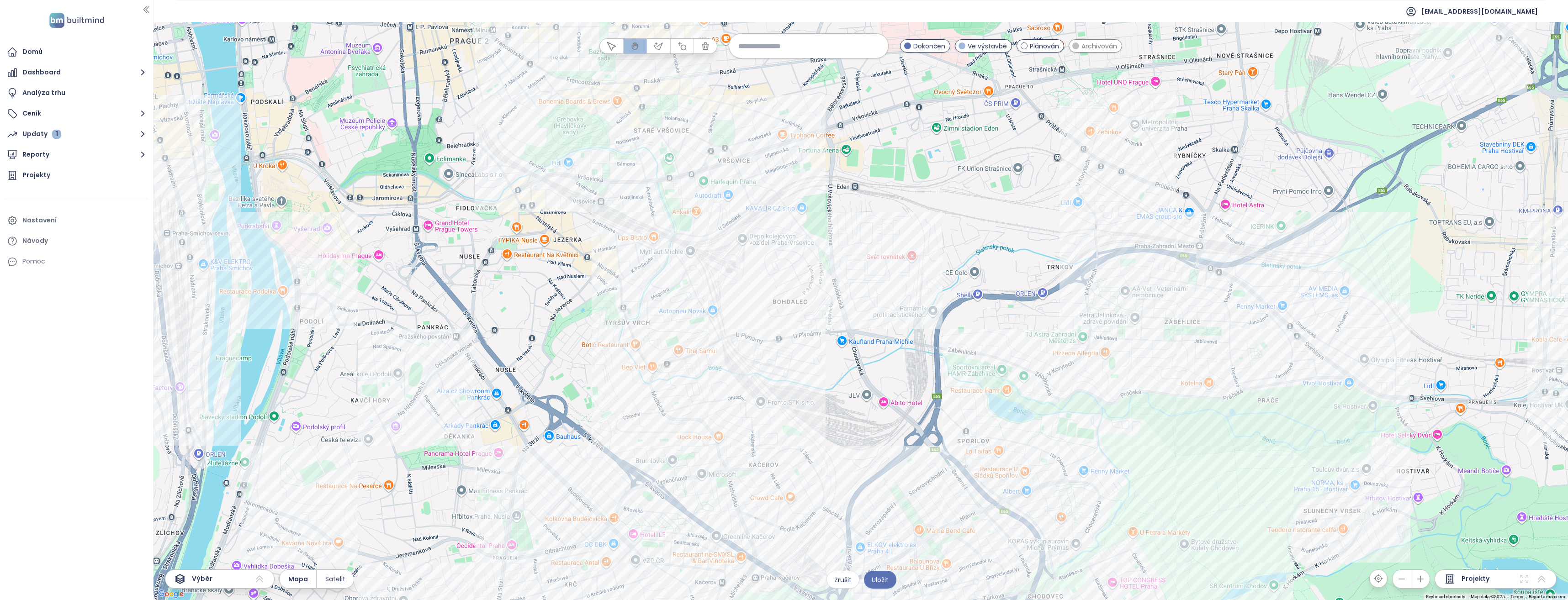
drag, startPoint x: 642, startPoint y: 276, endPoint x: 667, endPoint y: 362, distance: 89.6
click at [667, 365] on div at bounding box center [861, 311] width 1414 height 578
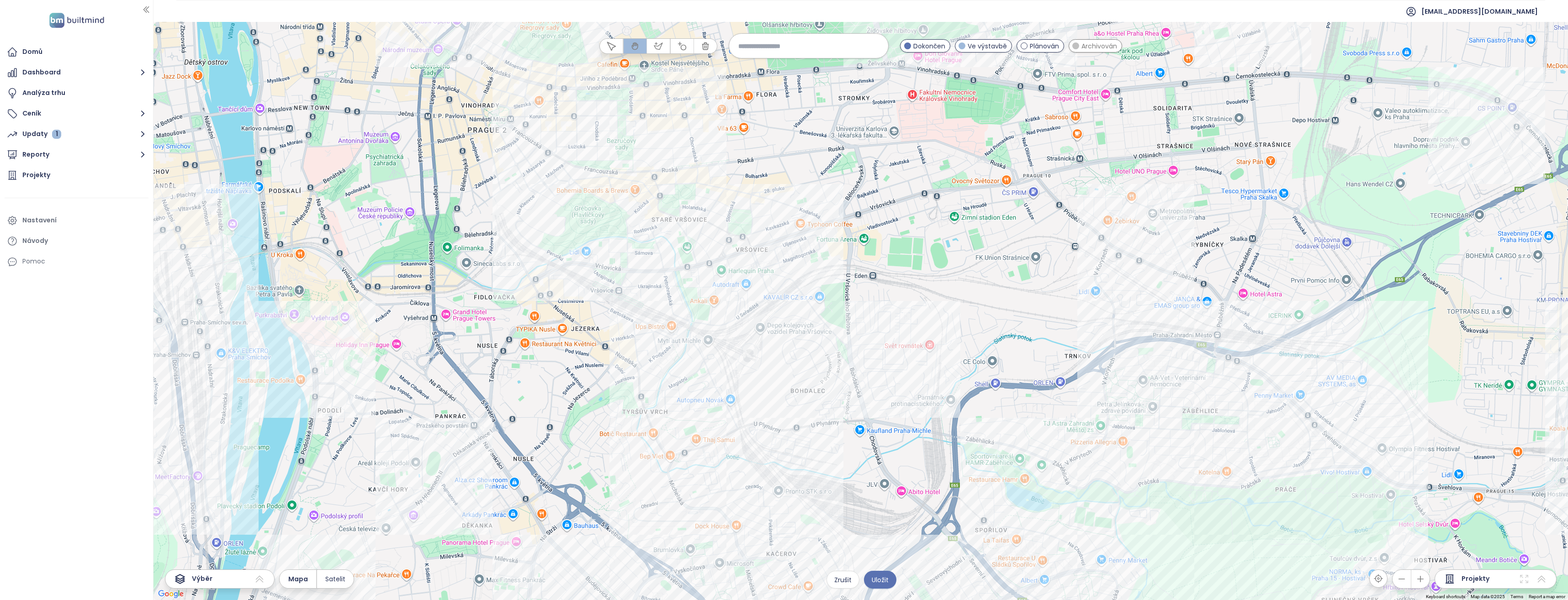
drag, startPoint x: 747, startPoint y: 345, endPoint x: 759, endPoint y: 426, distance: 81.9
click at [759, 426] on div at bounding box center [861, 311] width 1414 height 578
click at [1037, 45] on span "Plánován" at bounding box center [1045, 46] width 29 height 10
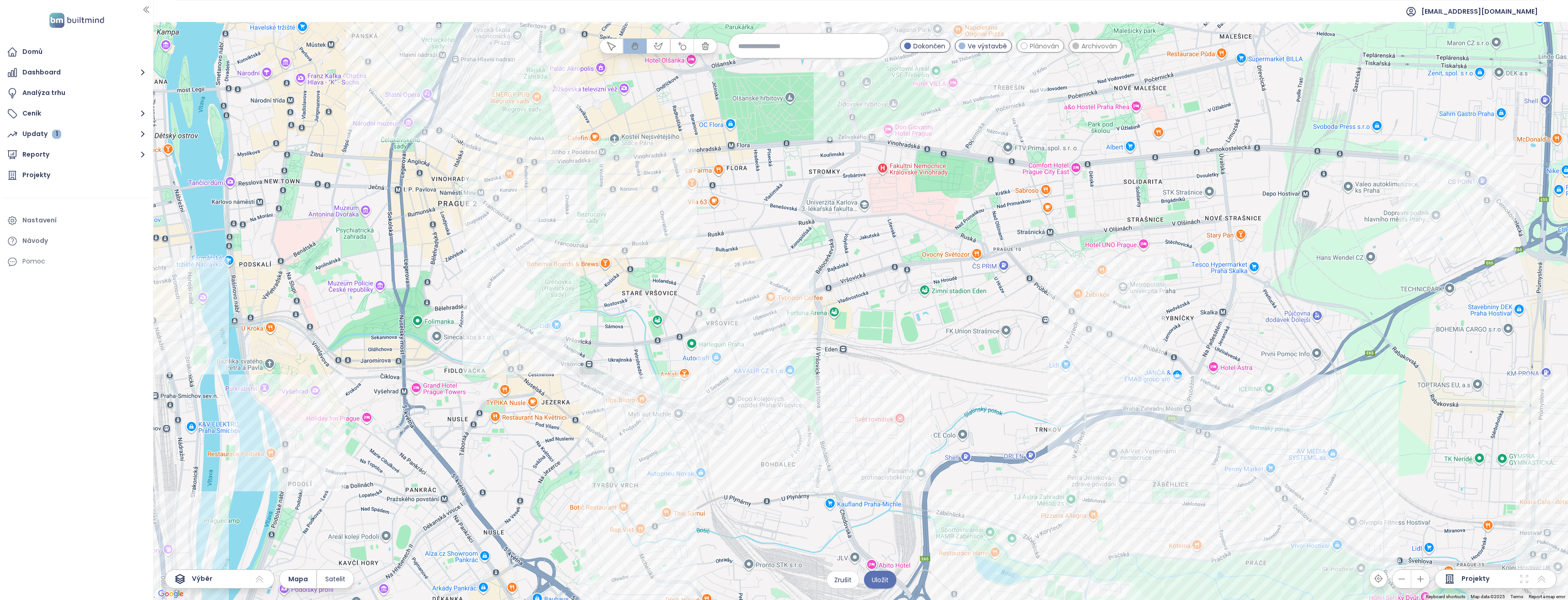
drag, startPoint x: 867, startPoint y: 315, endPoint x: 902, endPoint y: 303, distance: 37.0
click at [902, 303] on div at bounding box center [861, 311] width 1414 height 578
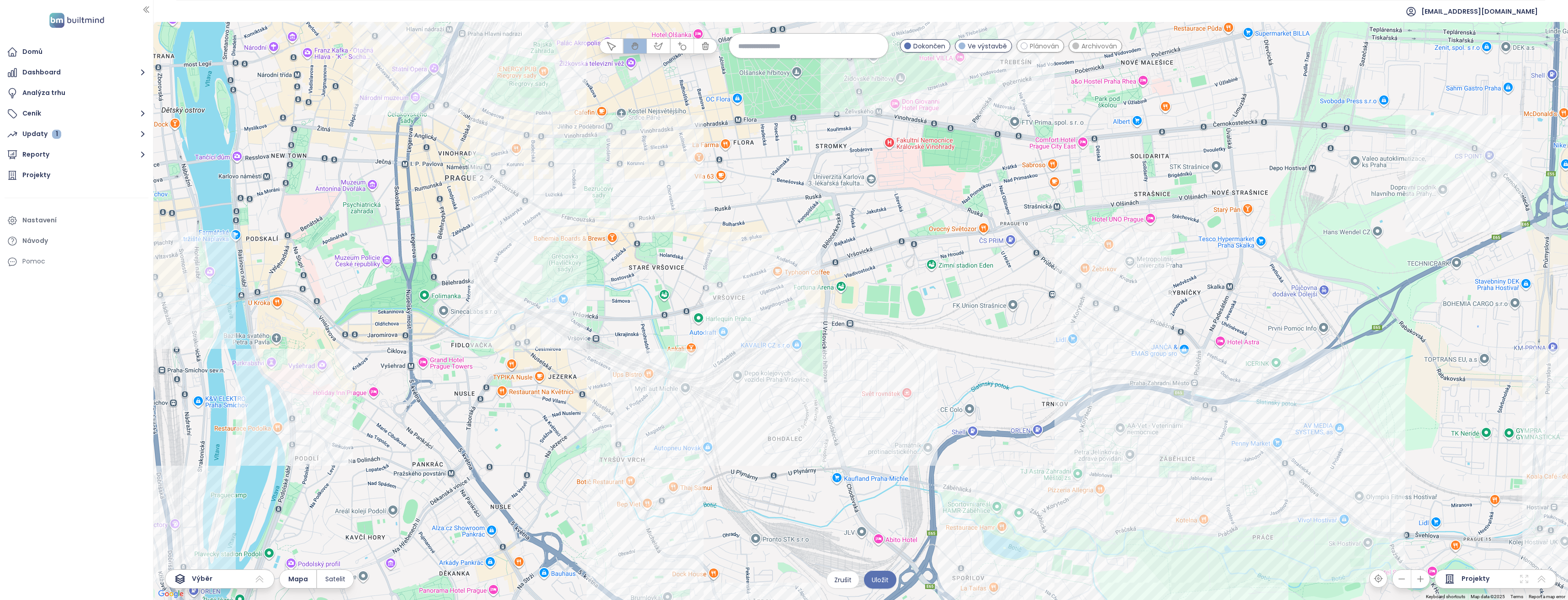
drag, startPoint x: 821, startPoint y: 212, endPoint x: 810, endPoint y: 235, distance: 25.5
click at [810, 235] on div at bounding box center [861, 311] width 1414 height 578
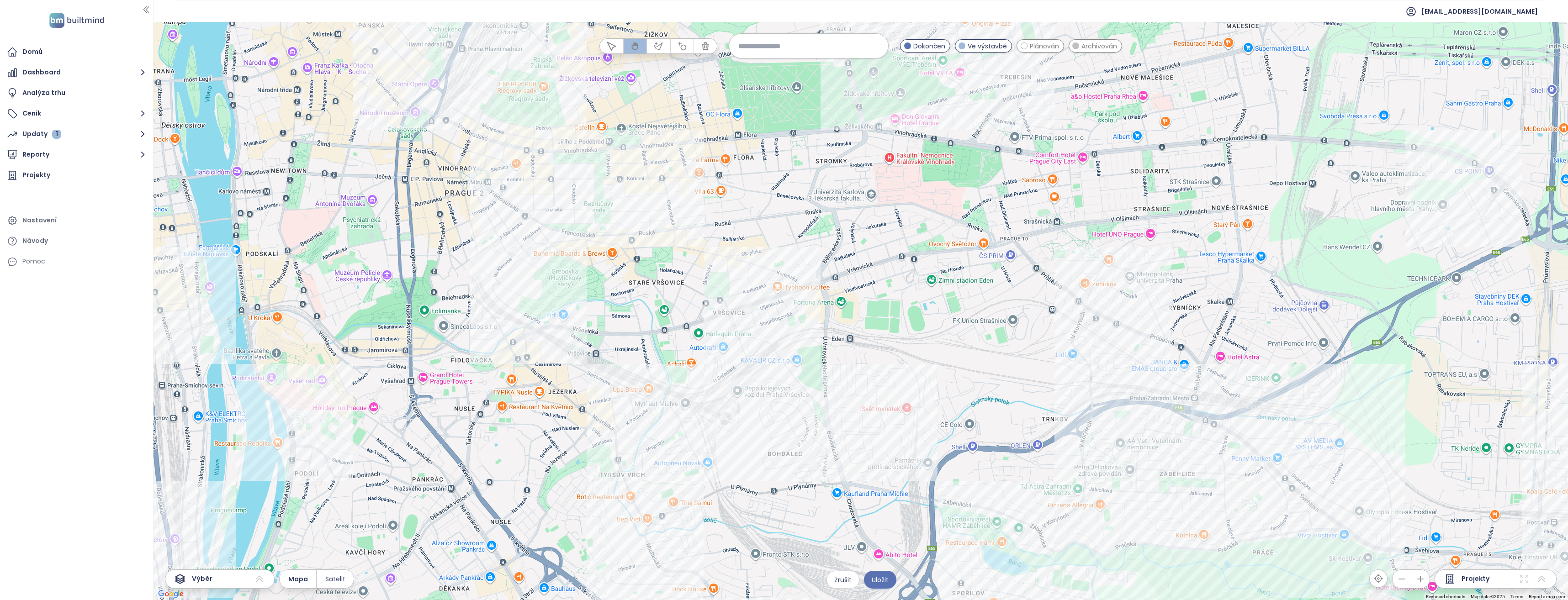
click at [812, 255] on div at bounding box center [861, 311] width 1414 height 578
click at [908, 106] on div "Hagibor I Kliknutím otevřete Dvojitým kliknutím zahrnete" at bounding box center [861, 311] width 1414 height 578
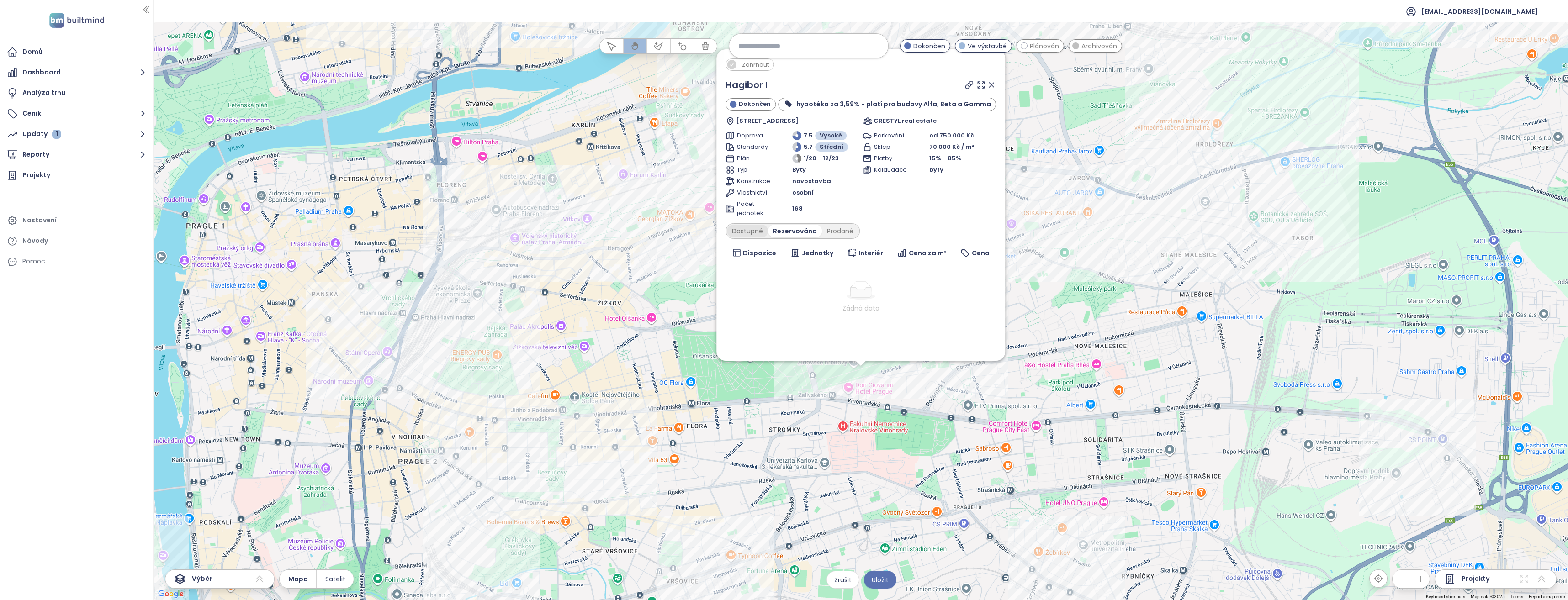
click at [748, 232] on div "Dostupné" at bounding box center [747, 230] width 41 height 13
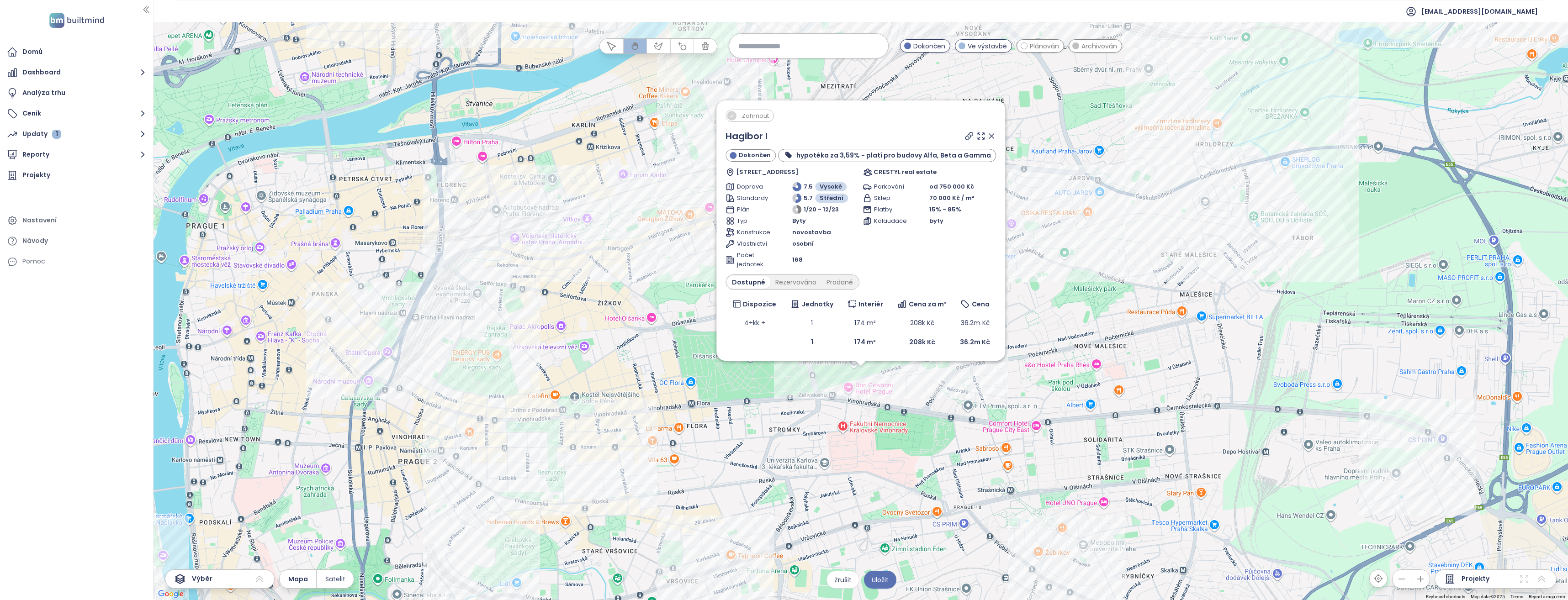
drag, startPoint x: 873, startPoint y: 445, endPoint x: 873, endPoint y: 436, distance: 9.0
click at [874, 445] on div "Zahrnout Hagibor I Dokončen hypotéka za 3,59% - platí pro budovy Alfa, Beta a G…" at bounding box center [861, 311] width 1414 height 578
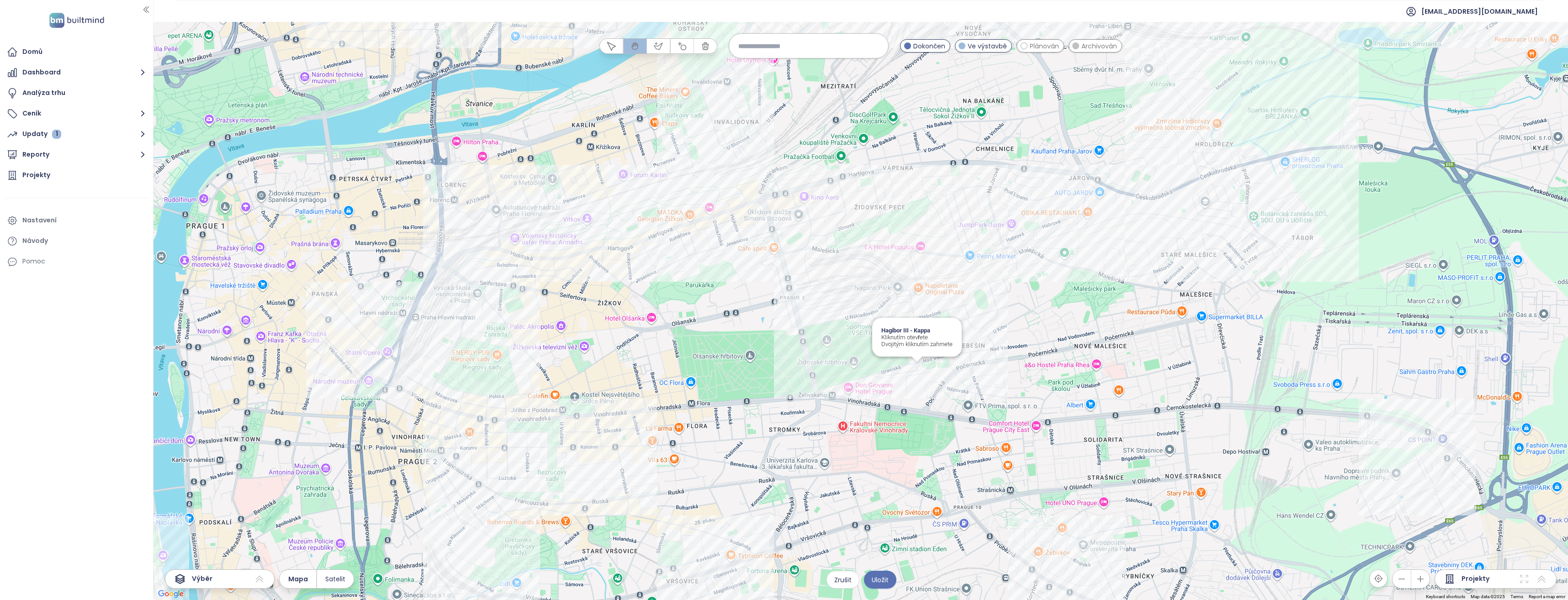
click at [918, 371] on div "Hagibor III - Kappa Kliknutím otevřete Dvojitým kliknutím zahrnete" at bounding box center [861, 311] width 1414 height 578
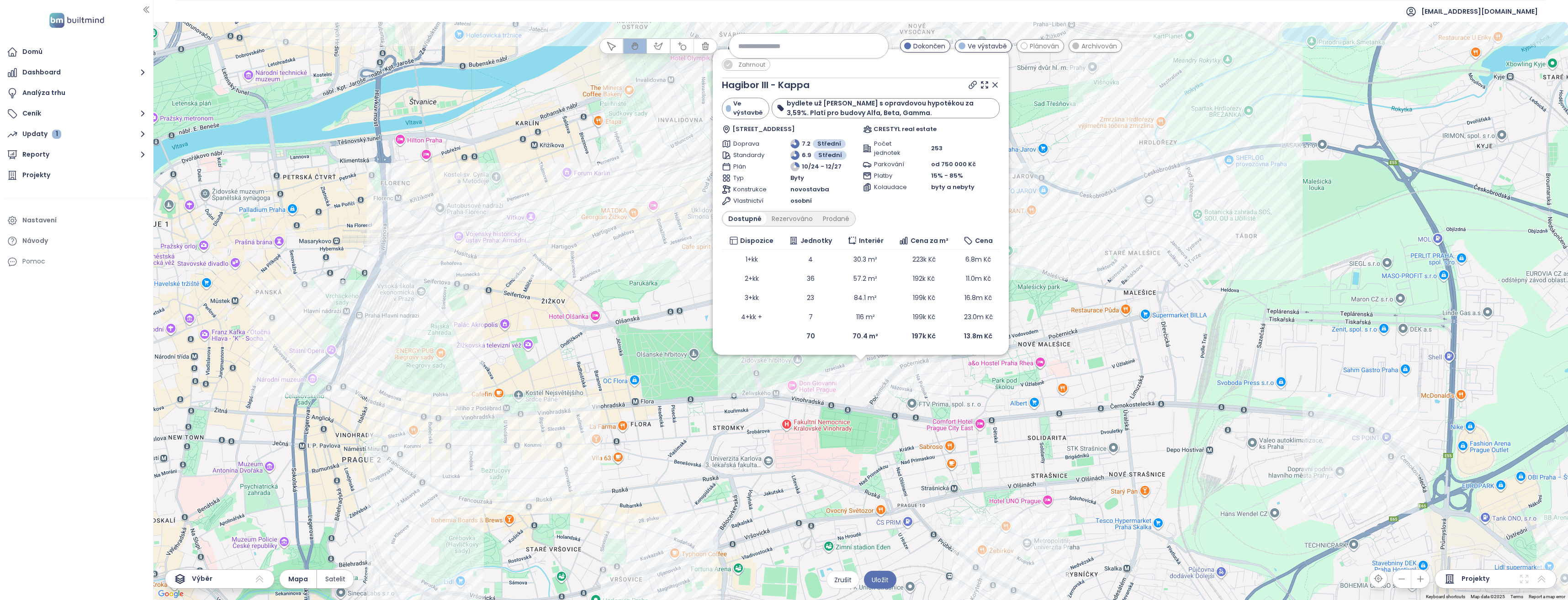
click at [805, 436] on div "Zahrnout Hagibor III - Kappa Ve výstavbě bydlete už letos s opravdovou hypotéko…" at bounding box center [861, 311] width 1414 height 578
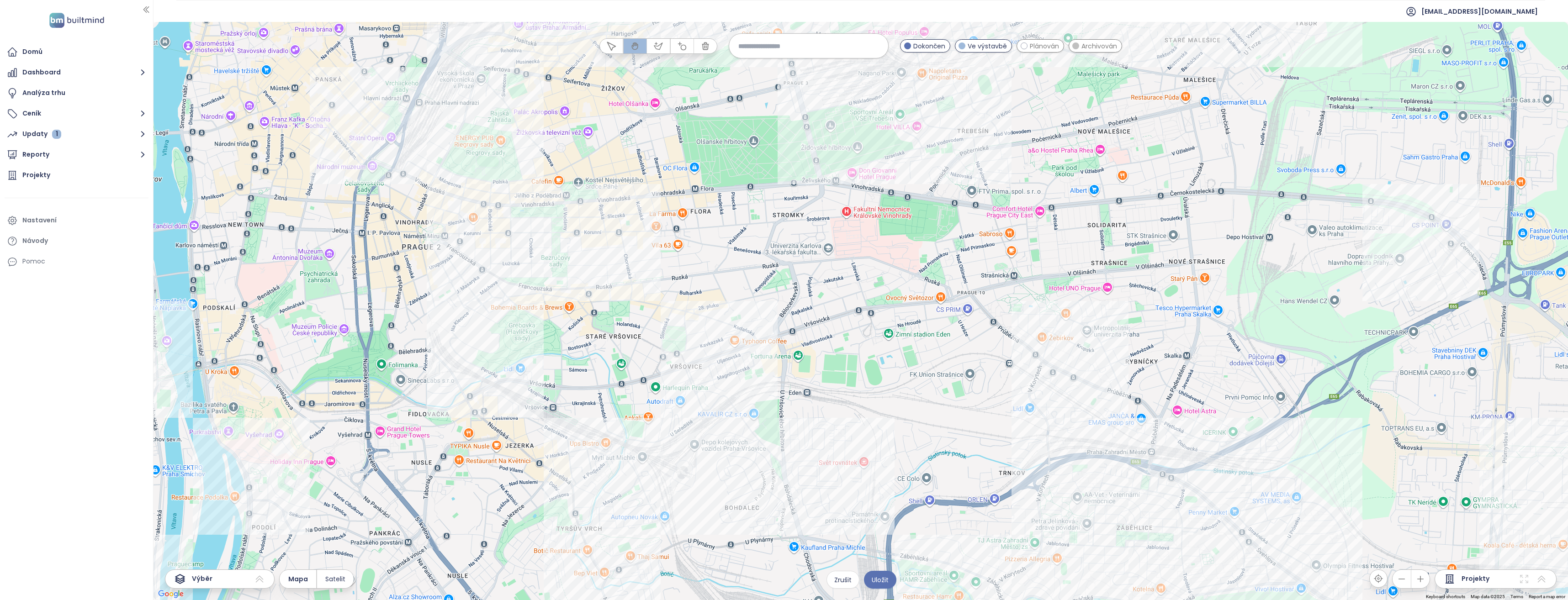
drag, startPoint x: 680, startPoint y: 491, endPoint x: 739, endPoint y: 278, distance: 221.0
click at [739, 278] on div at bounding box center [861, 311] width 1414 height 578
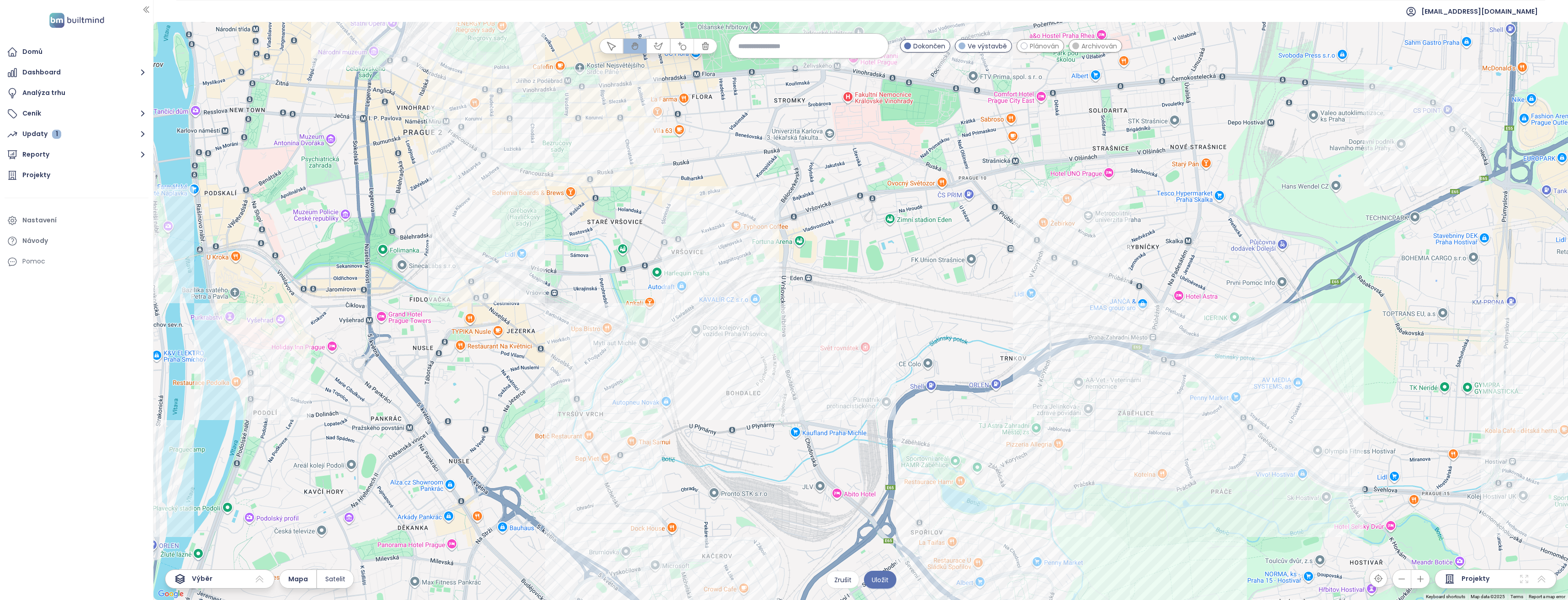
drag, startPoint x: 669, startPoint y: 487, endPoint x: 671, endPoint y: 371, distance: 116.0
click at [671, 371] on div at bounding box center [861, 311] width 1414 height 578
click at [657, 44] on icon "button" at bounding box center [658, 46] width 9 height 9
click at [458, 138] on div at bounding box center [861, 311] width 1414 height 578
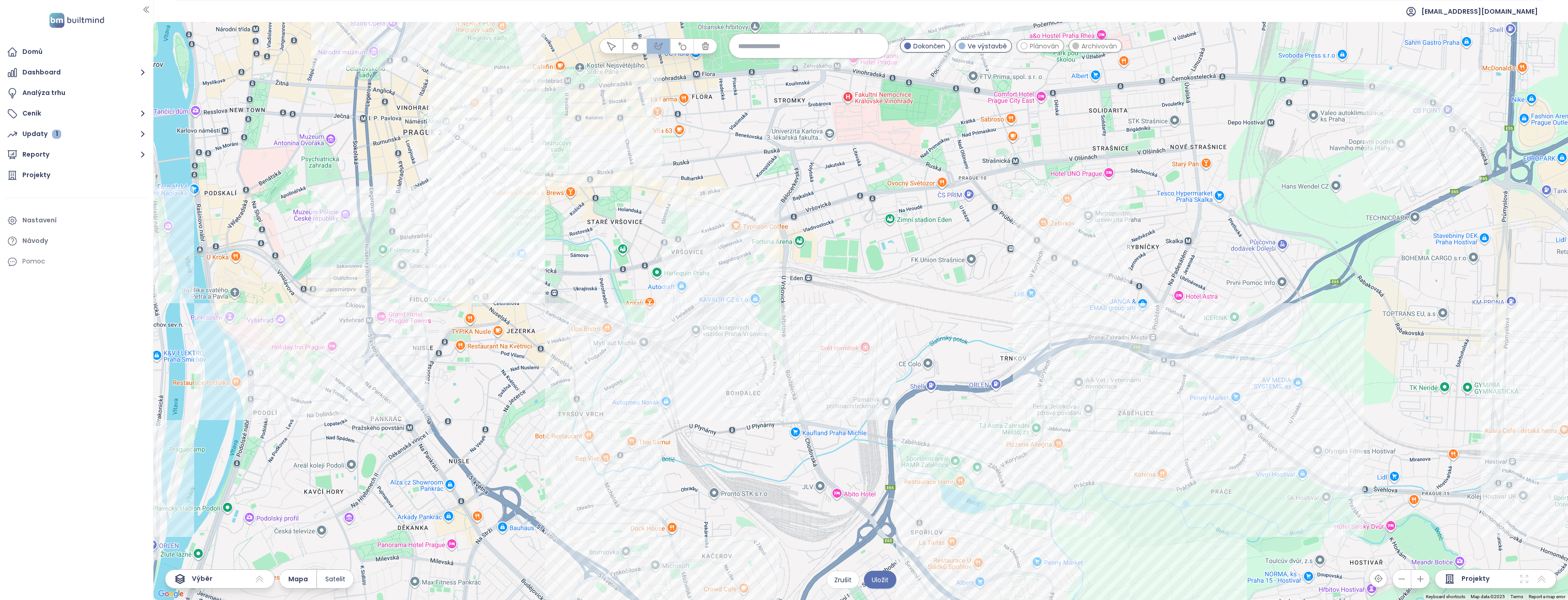
click at [412, 307] on div at bounding box center [861, 311] width 1414 height 578
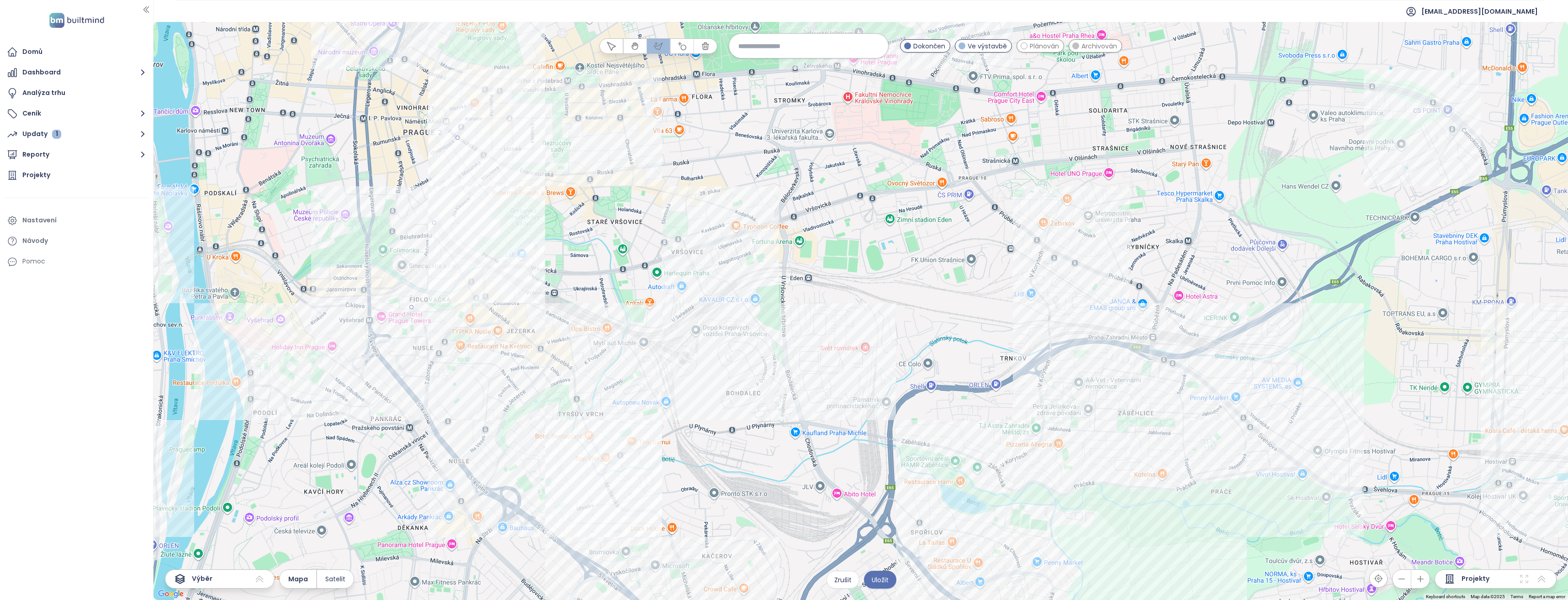
click at [599, 496] on div at bounding box center [861, 311] width 1414 height 578
click at [876, 359] on div at bounding box center [861, 311] width 1414 height 578
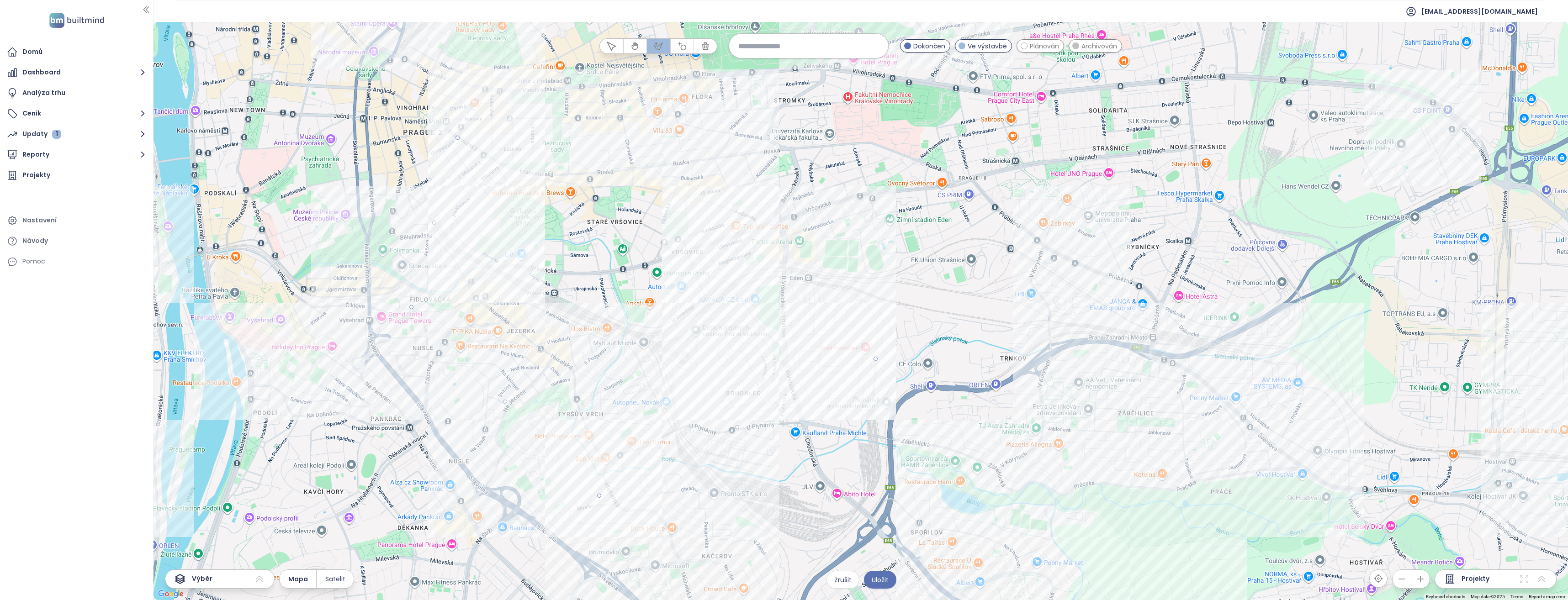
click at [689, 141] on div at bounding box center [861, 311] width 1414 height 578
click at [458, 137] on div at bounding box center [861, 311] width 1414 height 578
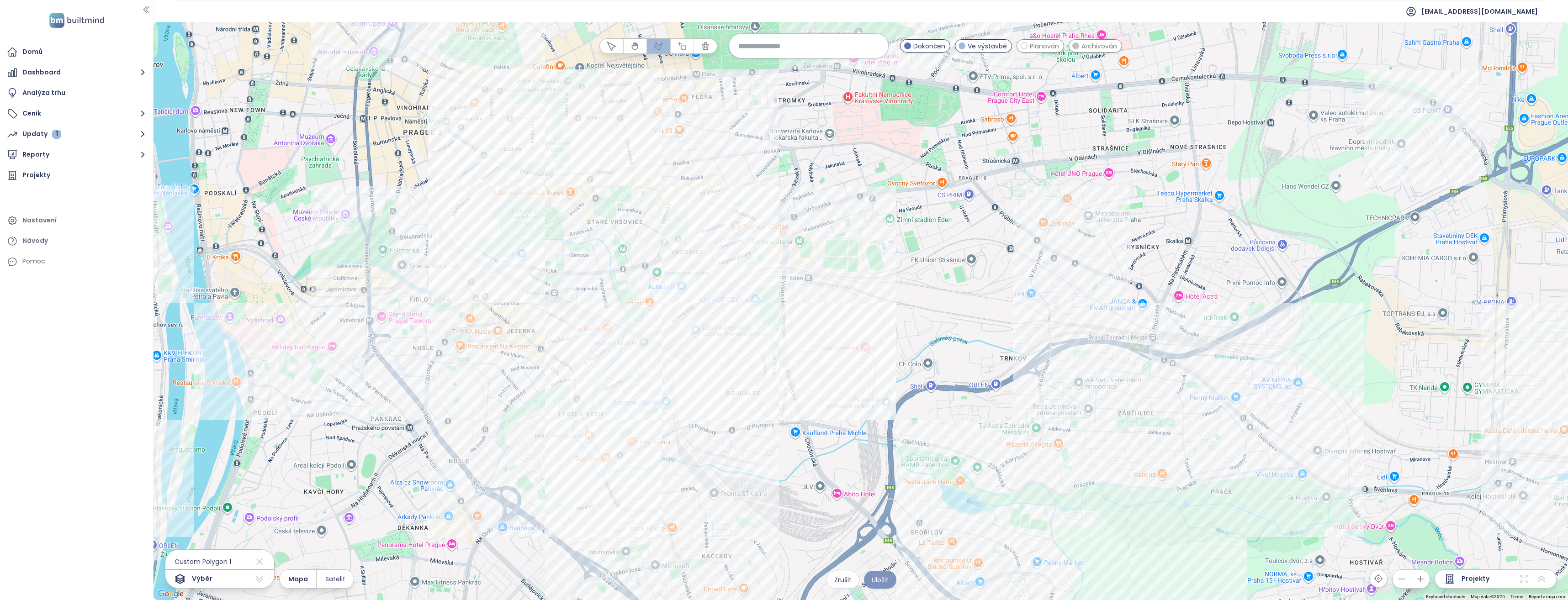
click at [880, 579] on span "Uložit" at bounding box center [880, 580] width 17 height 10
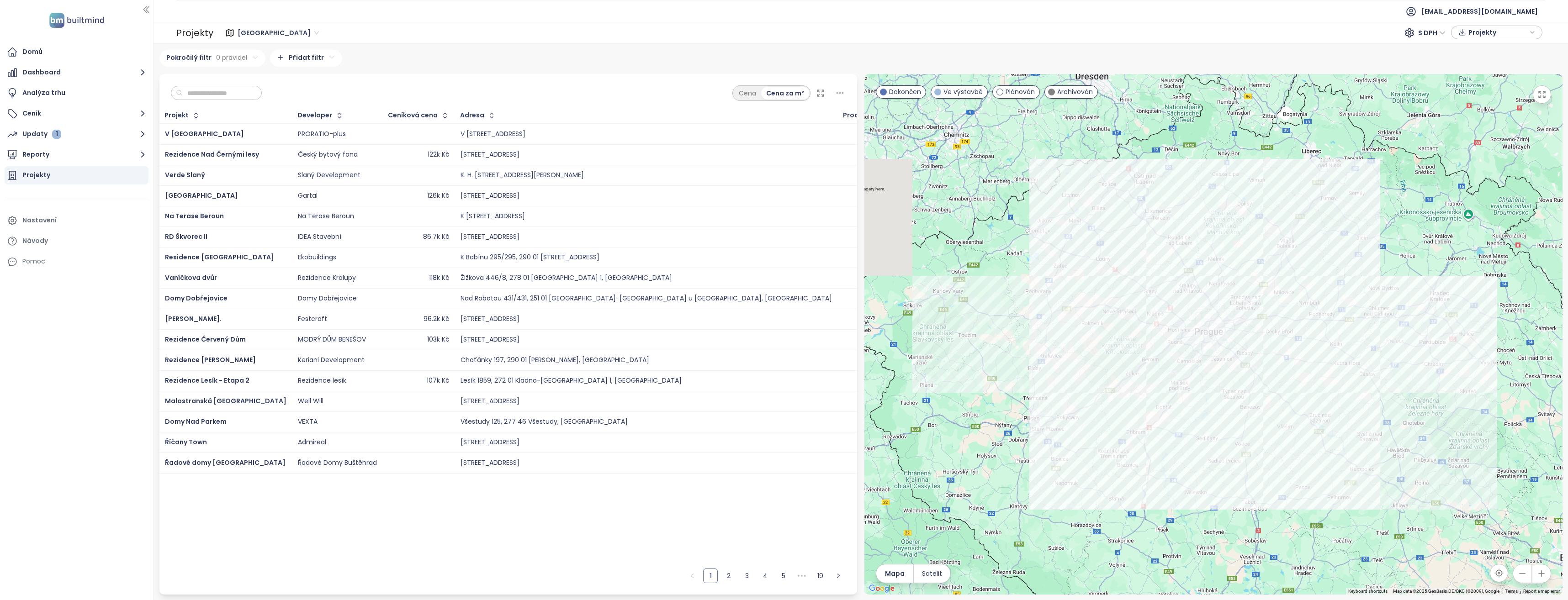
click at [306, 531] on div "Projekt Developer Ceníková cena Adresa Prodané jednotky Začátek výstavby Začáte…" at bounding box center [508, 336] width 698 height 456
click at [139, 152] on icon "button" at bounding box center [143, 154] width 12 height 12
click at [46, 262] on div "Petrohradská" at bounding box center [50, 261] width 42 height 12
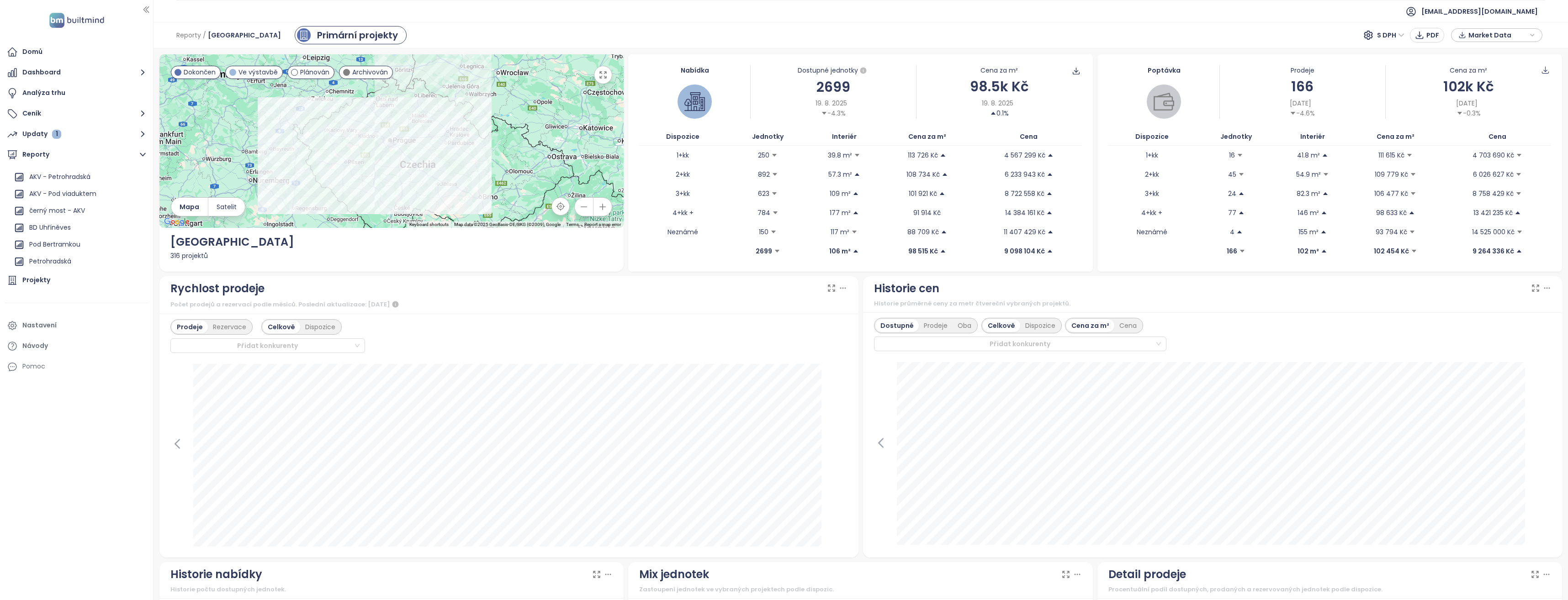
drag, startPoint x: 67, startPoint y: 263, endPoint x: 448, endPoint y: 279, distance: 381.3
click at [67, 262] on div "Petrohradská" at bounding box center [50, 261] width 42 height 12
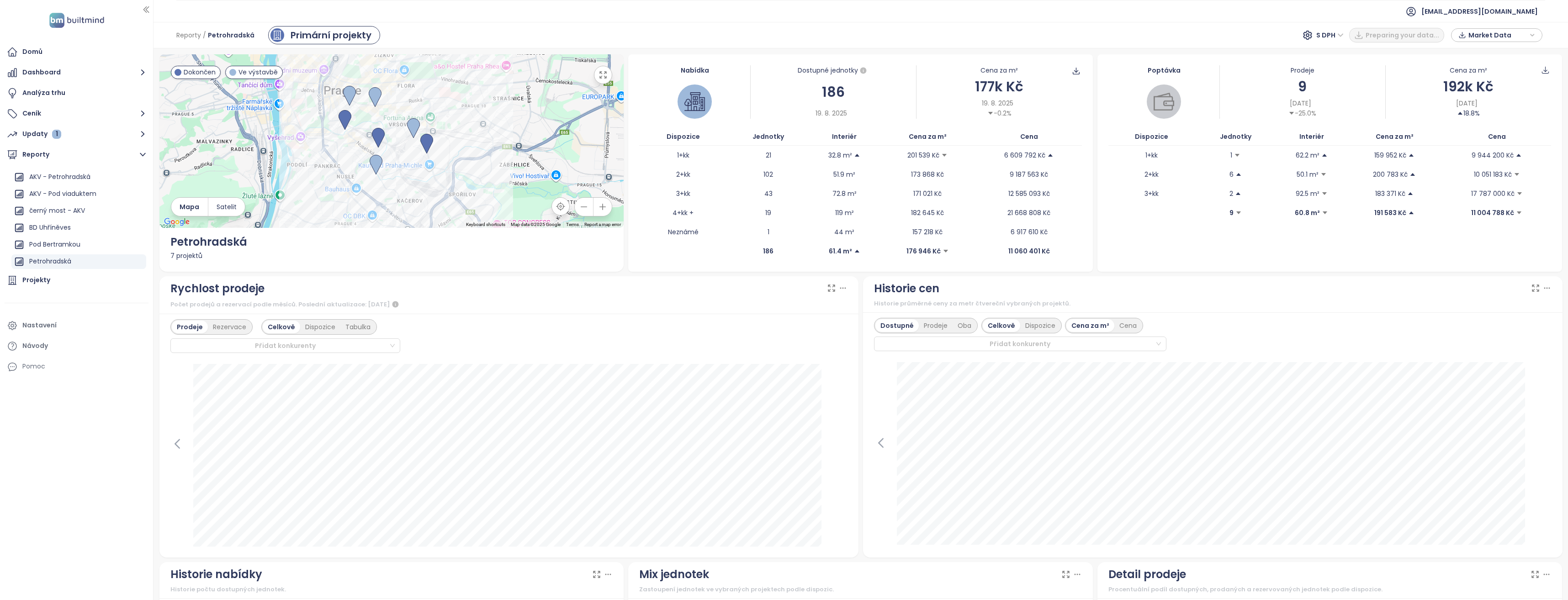
click at [1533, 35] on icon "button" at bounding box center [1532, 35] width 3 height 2
click at [1555, 38] on div "Reporty / Petrohradská Primární projekty S DPH PDF Market Data" at bounding box center [861, 35] width 1414 height 26
click at [1402, 35] on span "S DPH" at bounding box center [1390, 35] width 27 height 13
click at [1390, 68] on div "Bez DPH" at bounding box center [1395, 68] width 25 height 10
click at [1275, 41] on div "Reporty / Petrohradská Primární projekty S DPH PDF Market Data" at bounding box center [861, 35] width 1414 height 26
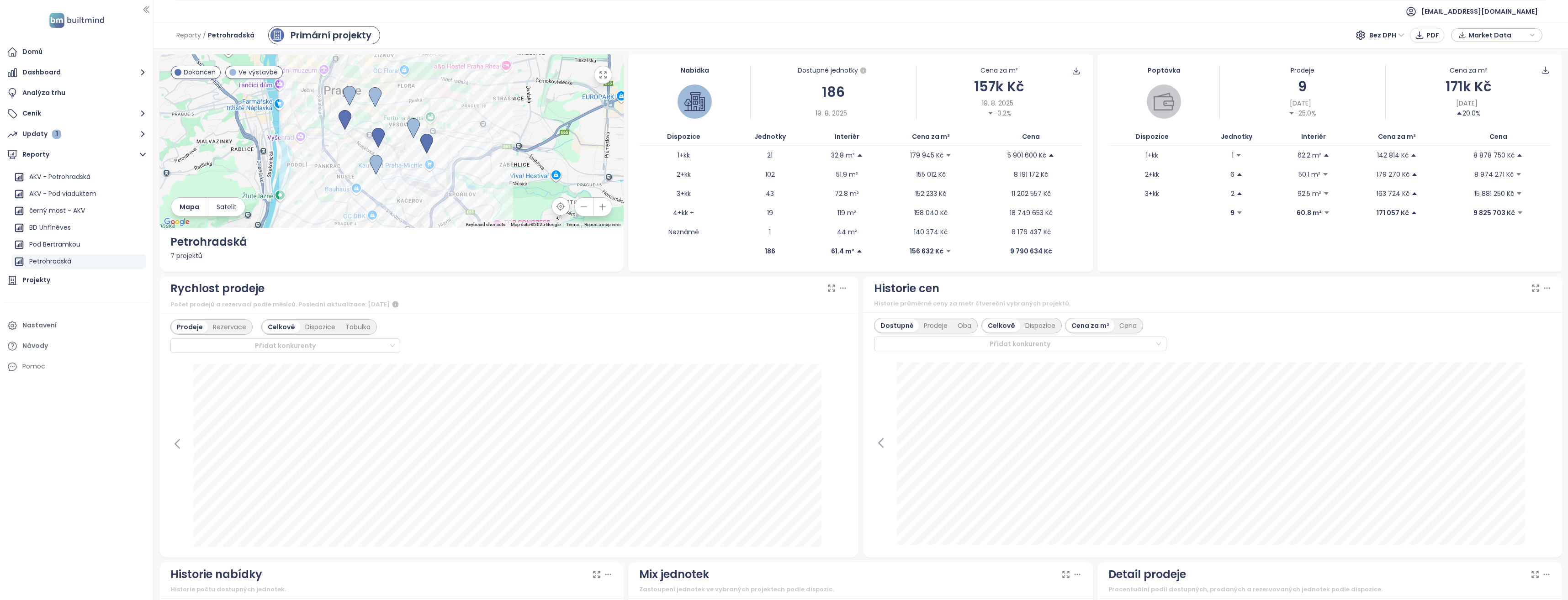
click at [1220, 248] on div "Poptávka Prodeje [DATE] -25.0% Cena za m² 171k Kč [DATE] 20.0% Dispozice Jednot…" at bounding box center [1330, 163] width 465 height 217
click at [1181, 260] on div "Poptávka Prodeje [DATE] -25.0% Cena za m² 171k Kč [DATE] 20.0% Dispozice Jednot…" at bounding box center [1330, 163] width 465 height 217
click at [1529, 37] on div "Market Data" at bounding box center [1497, 35] width 81 height 13
click at [1396, 252] on div "Poptávka Prodeje [DATE] -25.0% Cena za m² 171k Kč [DATE] 20.0% Dispozice Jednot…" at bounding box center [1330, 163] width 465 height 217
click at [1532, 36] on icon "button" at bounding box center [1532, 35] width 5 height 13
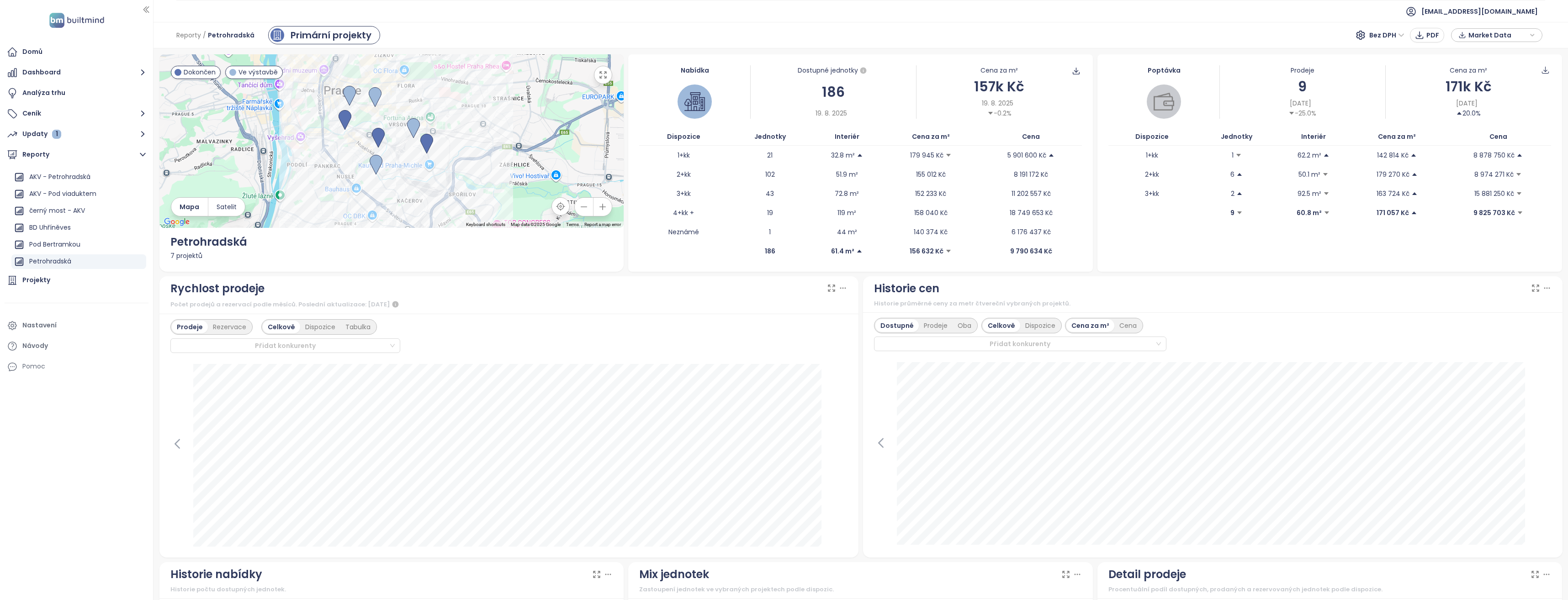
click at [1529, 32] on div "Market Data" at bounding box center [1497, 35] width 81 height 13
click at [1482, 136] on span "Stáhnout" at bounding box center [1486, 137] width 32 height 10
click at [600, 81] on button "button" at bounding box center [603, 75] width 18 height 18
click at [602, 77] on icon "button" at bounding box center [603, 75] width 6 height 6
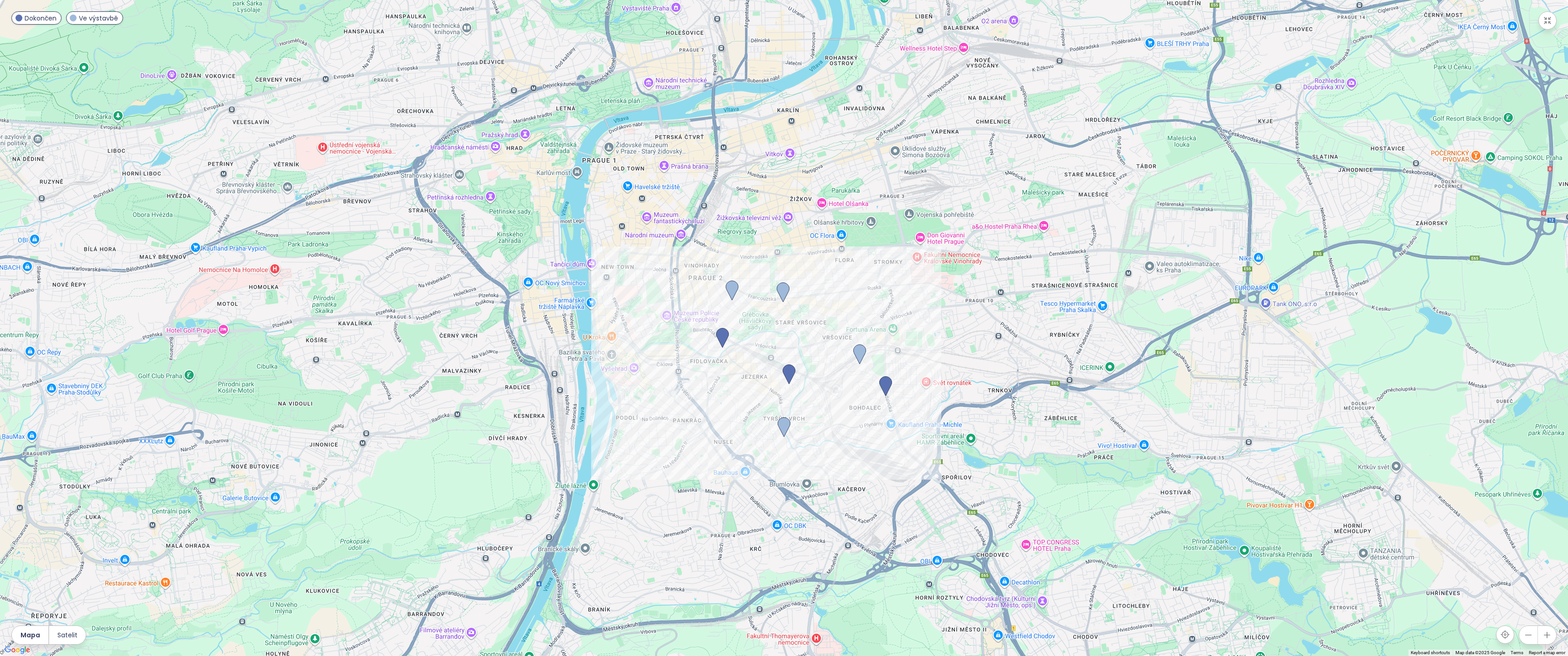
drag, startPoint x: 810, startPoint y: 347, endPoint x: 904, endPoint y: 469, distance: 154.0
click at [904, 469] on div at bounding box center [784, 328] width 1568 height 656
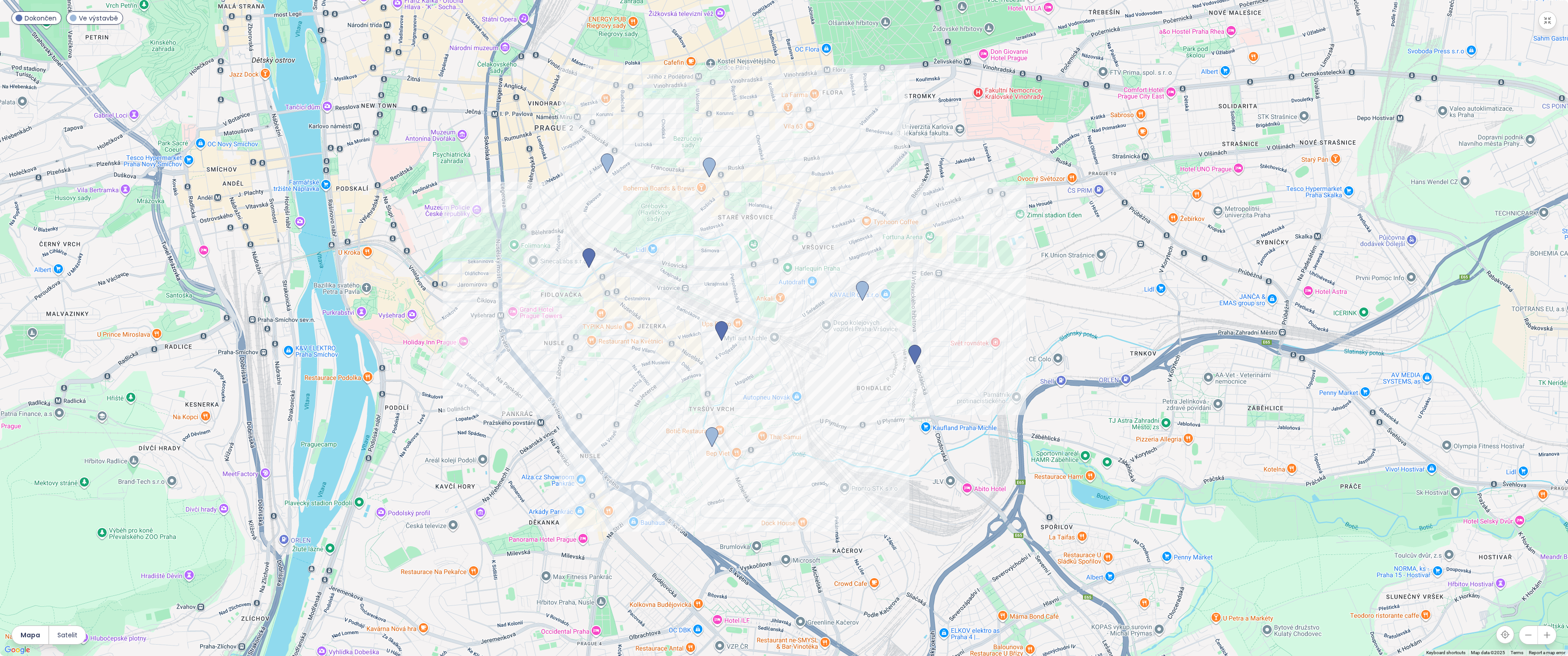
drag, startPoint x: 861, startPoint y: 455, endPoint x: 915, endPoint y: 476, distance: 57.9
click at [915, 476] on div at bounding box center [784, 328] width 1568 height 656
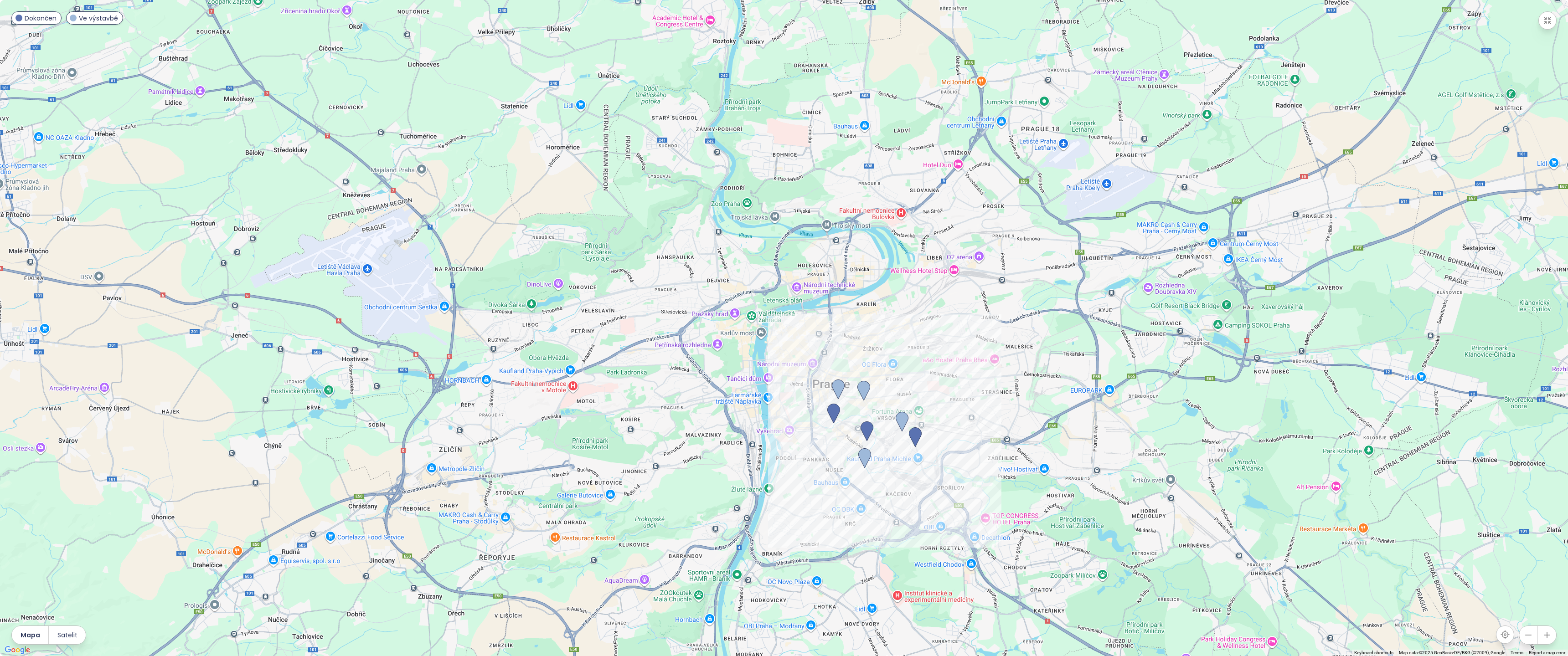
click at [1026, 463] on div at bounding box center [784, 328] width 1568 height 656
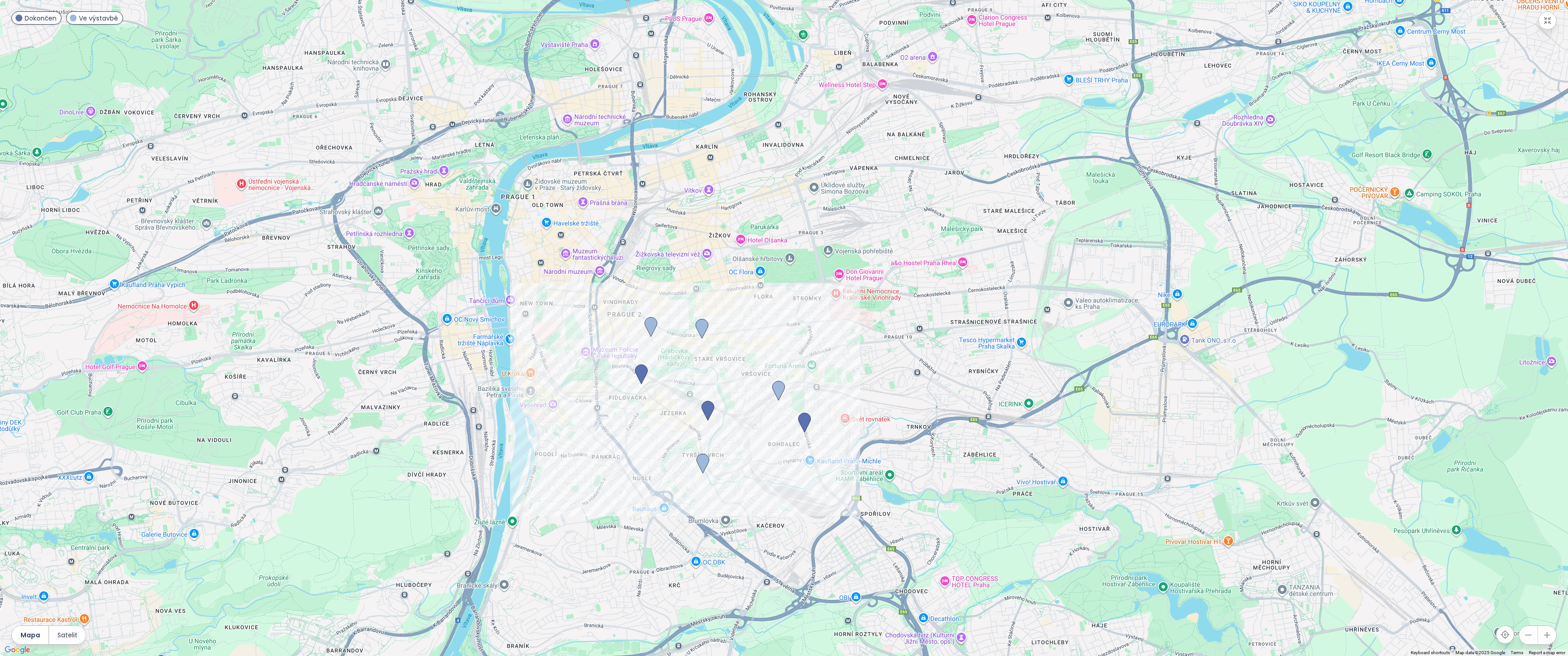
click at [908, 416] on div at bounding box center [784, 328] width 1568 height 656
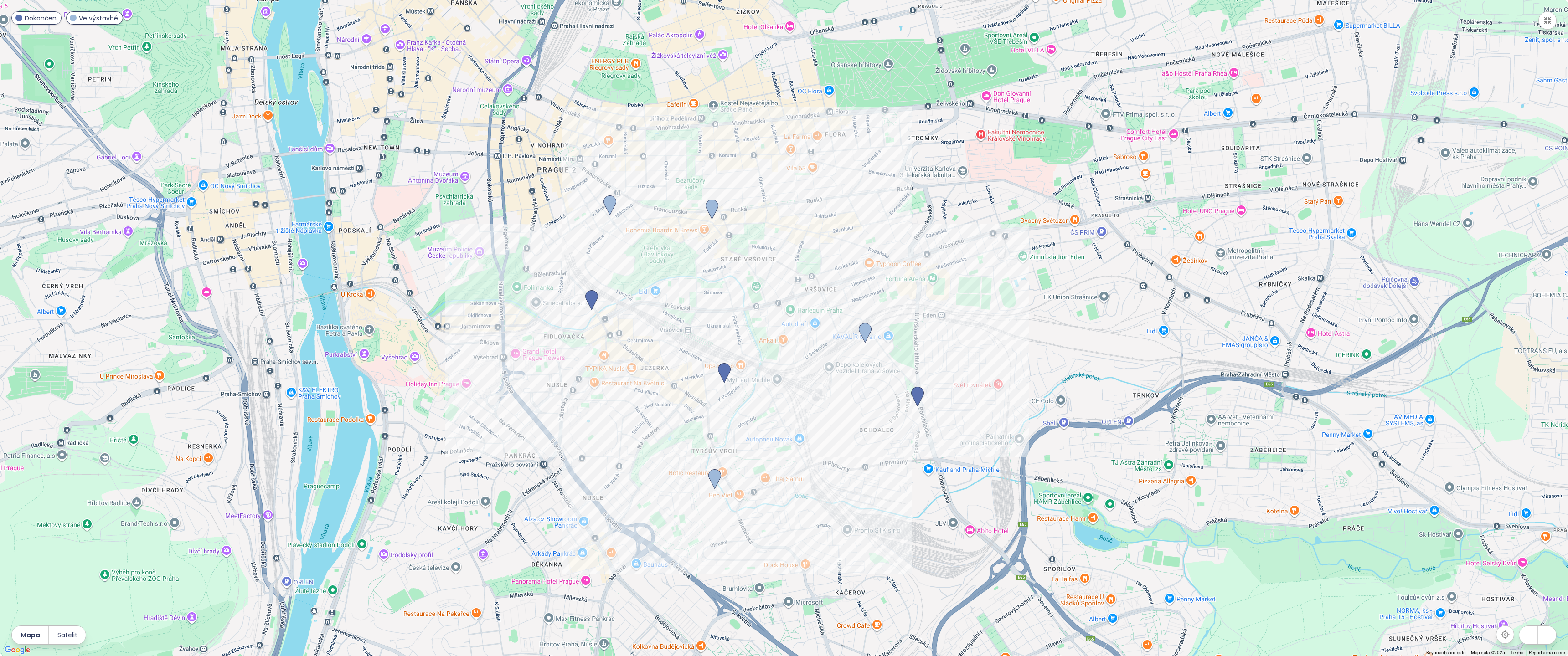
drag, startPoint x: 790, startPoint y: 545, endPoint x: 1006, endPoint y: 501, distance: 220.4
click at [1006, 501] on div at bounding box center [784, 328] width 1568 height 656
